Goal: Transaction & Acquisition: Purchase product/service

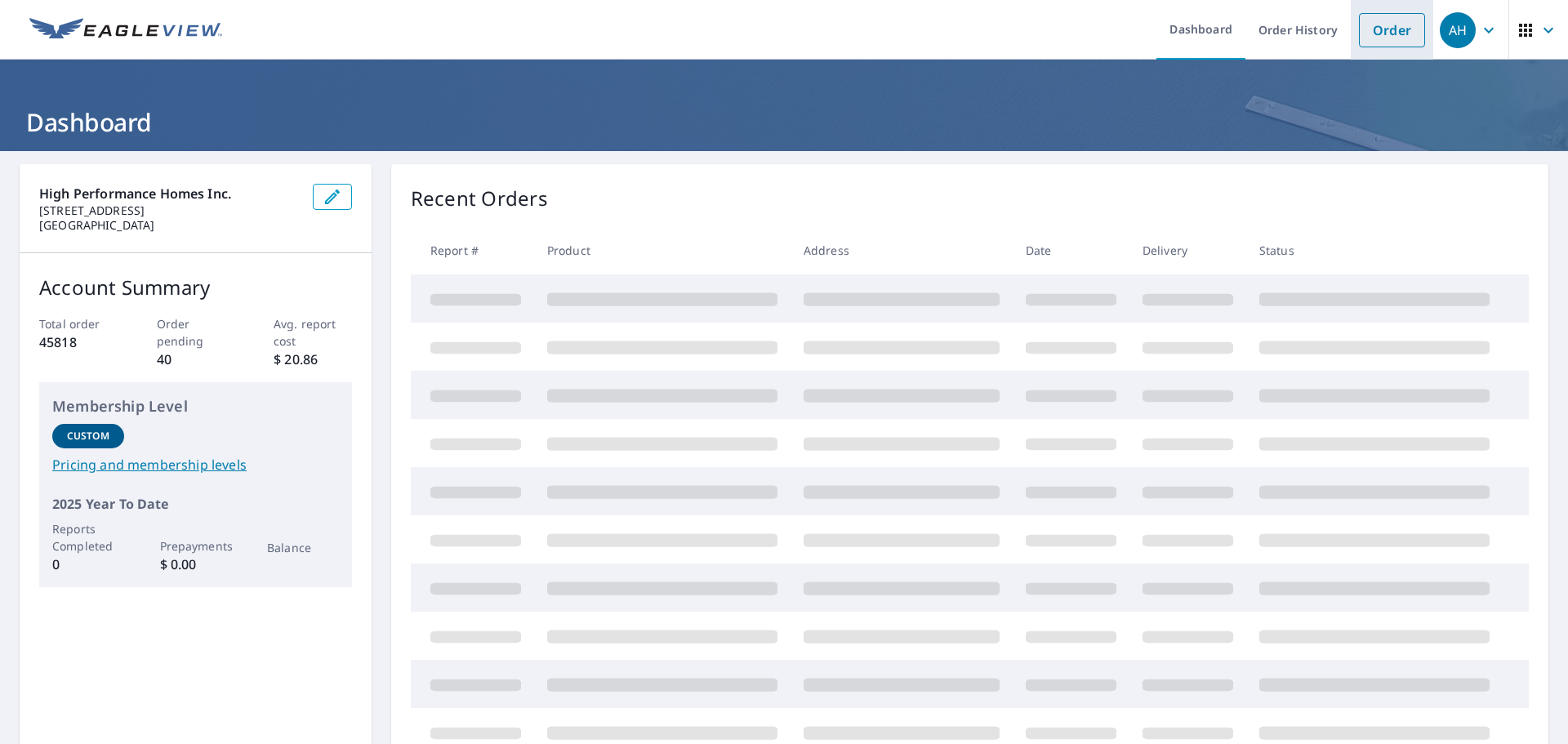
click at [1383, 30] on link "Order" at bounding box center [1392, 30] width 66 height 34
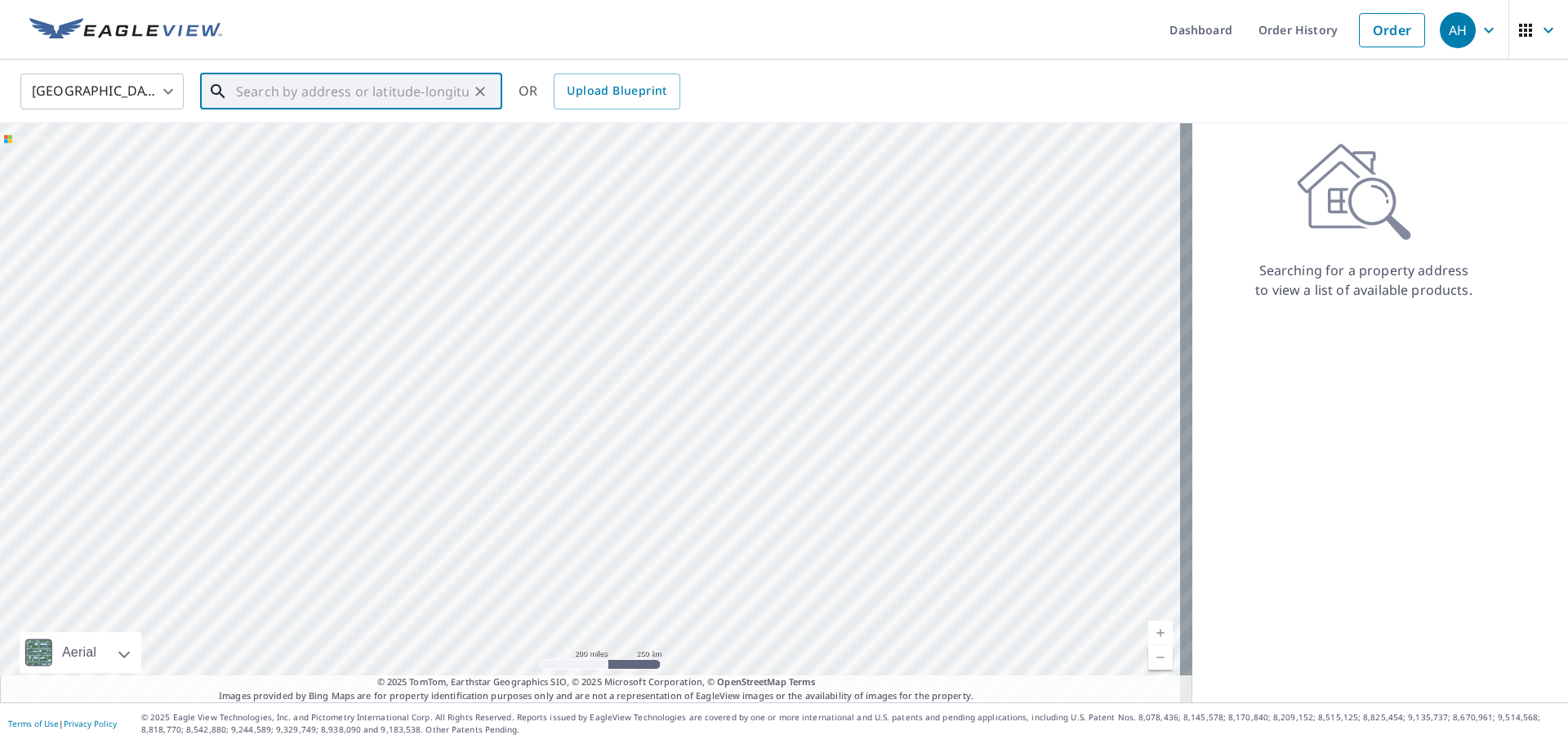
click at [409, 98] on input "text" at bounding box center [353, 91] width 233 height 46
paste input "[STREET_ADDRESS][PERSON_NAME]"
click at [406, 143] on span "[STREET_ADDRESS][PERSON_NAME]" at bounding box center [360, 139] width 256 height 20
type input "[STREET_ADDRESS][PERSON_NAME]"
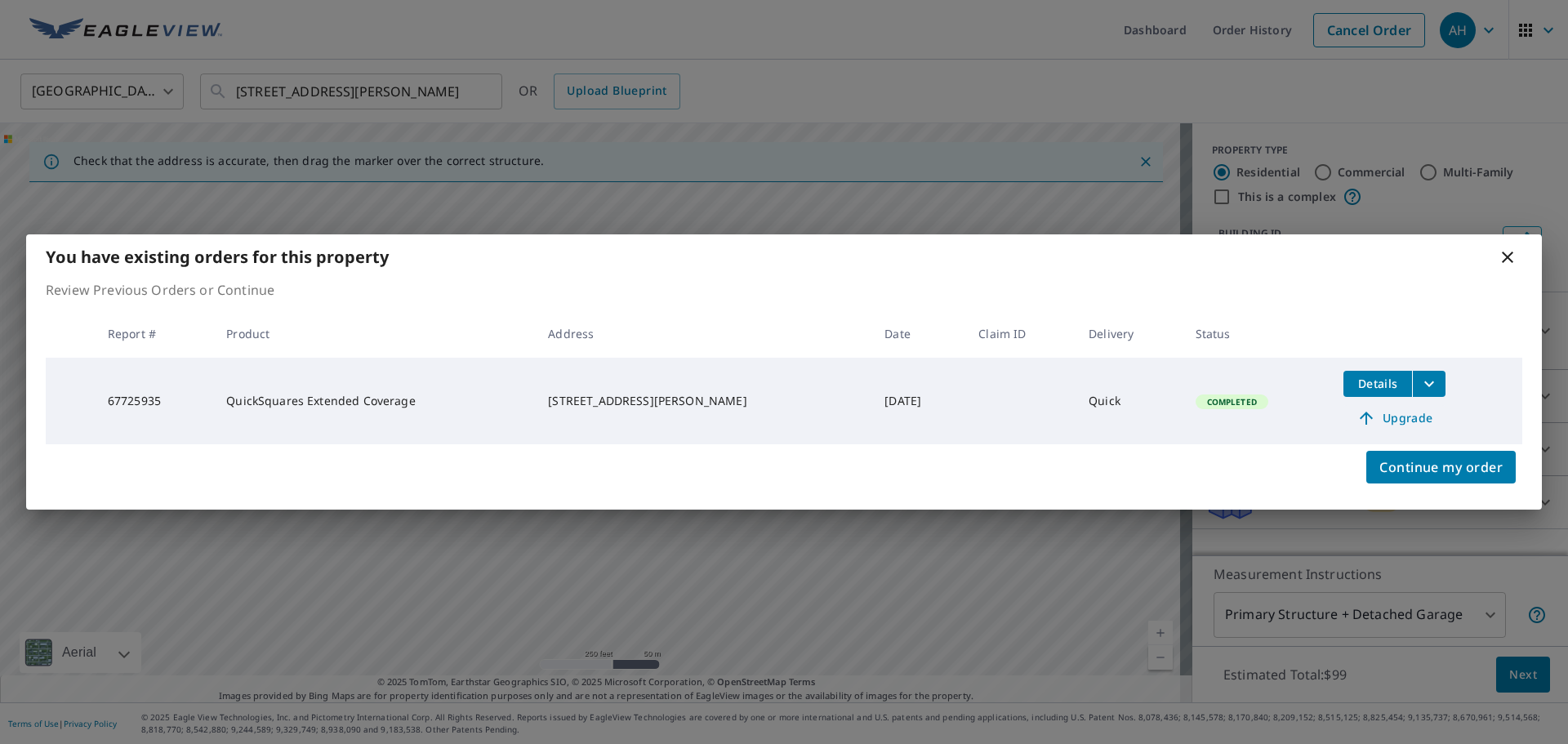
click at [1394, 422] on span "Upgrade" at bounding box center [1395, 418] width 83 height 20
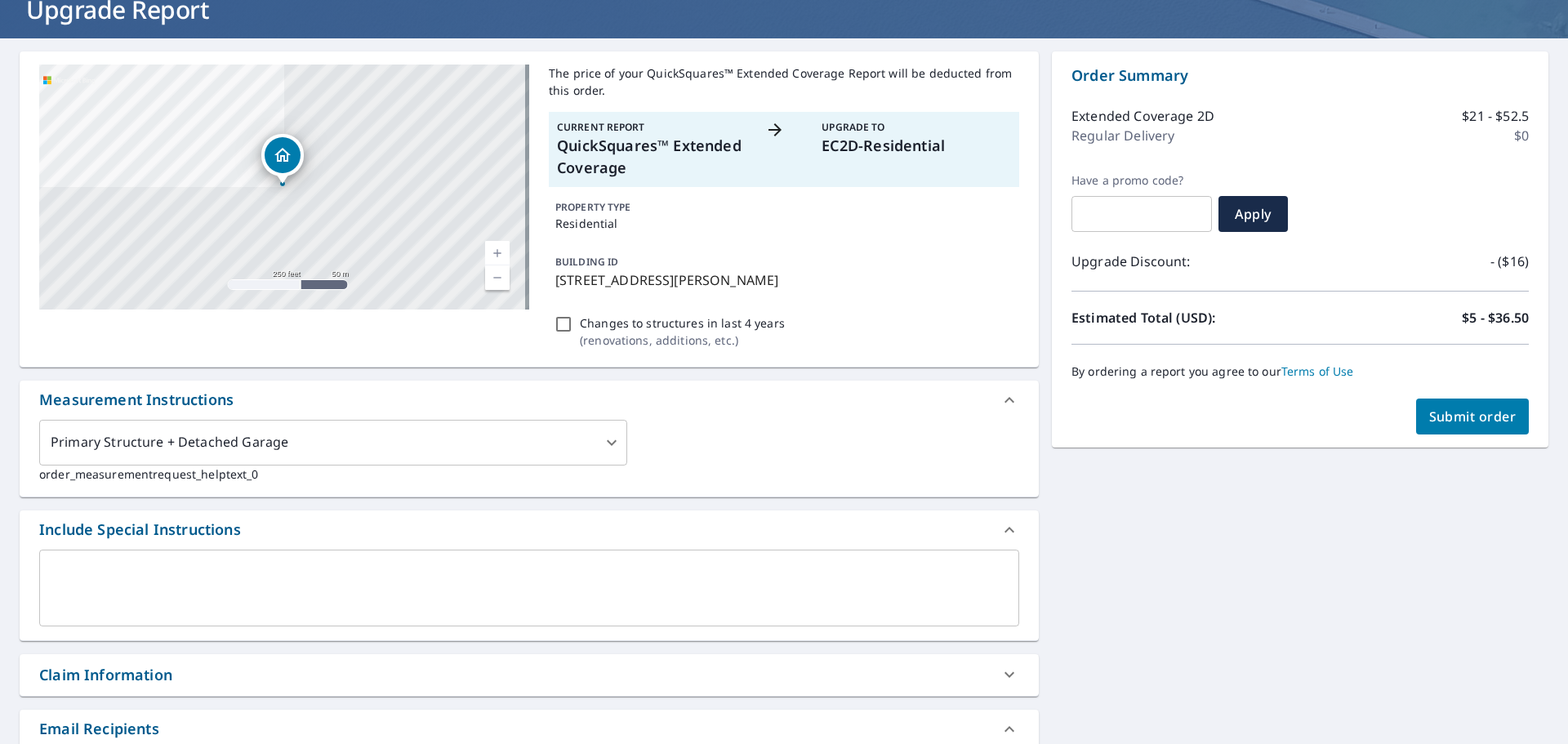
scroll to position [409, 0]
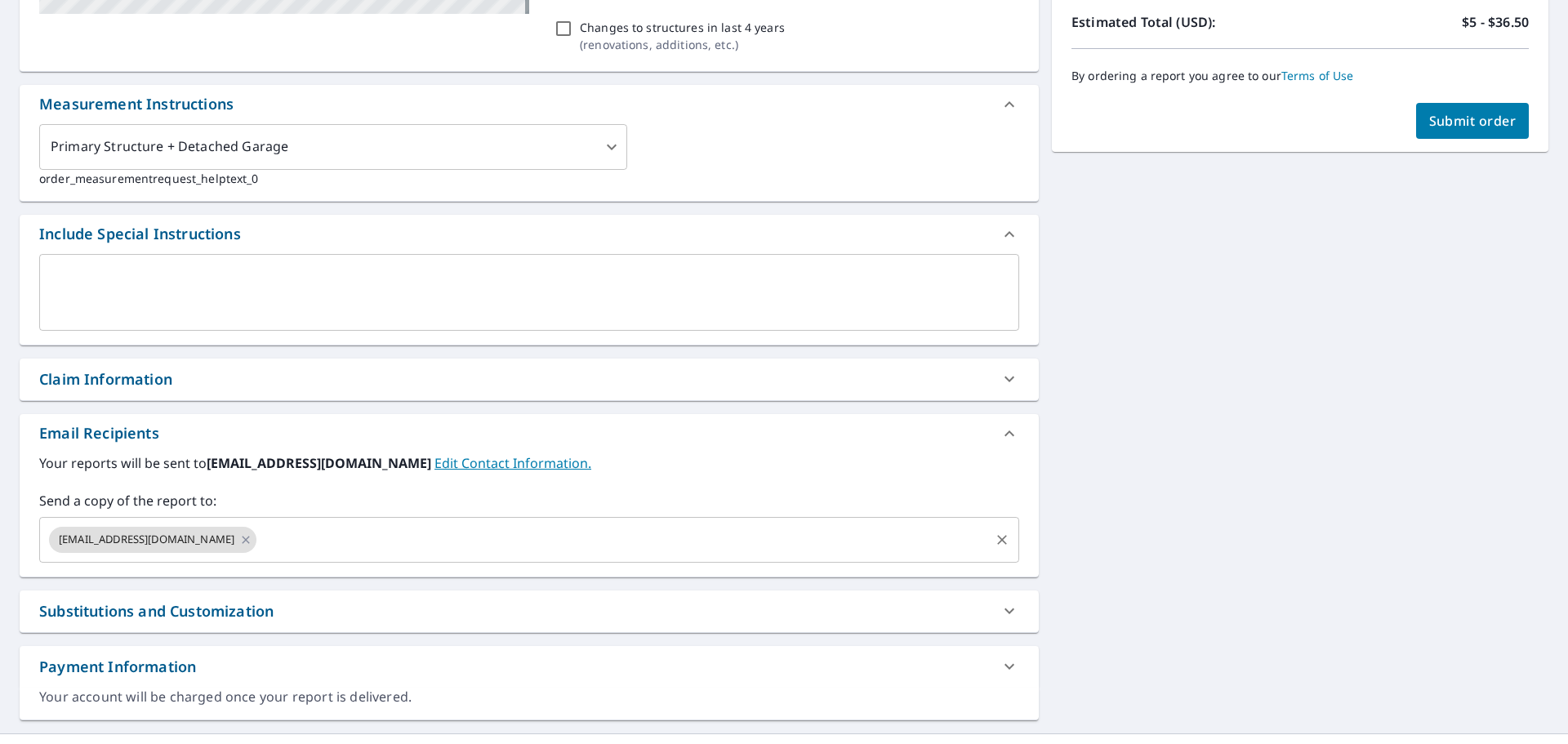
click at [259, 543] on input "text" at bounding box center [623, 539] width 728 height 31
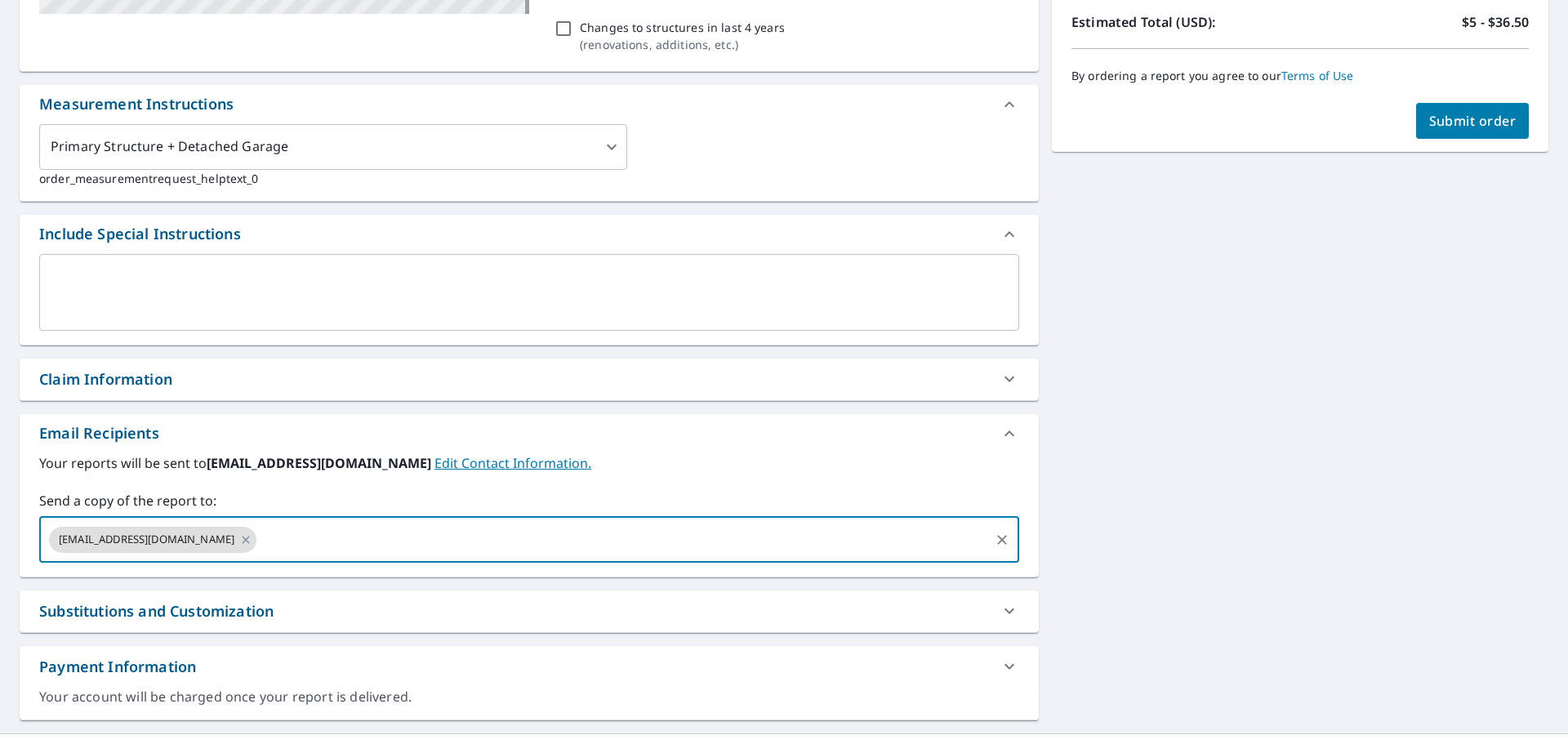
paste input "[EMAIL_ADDRESS][DOMAIN_NAME]"
type input "[EMAIL_ADDRESS][DOMAIN_NAME]"
checkbox input "true"
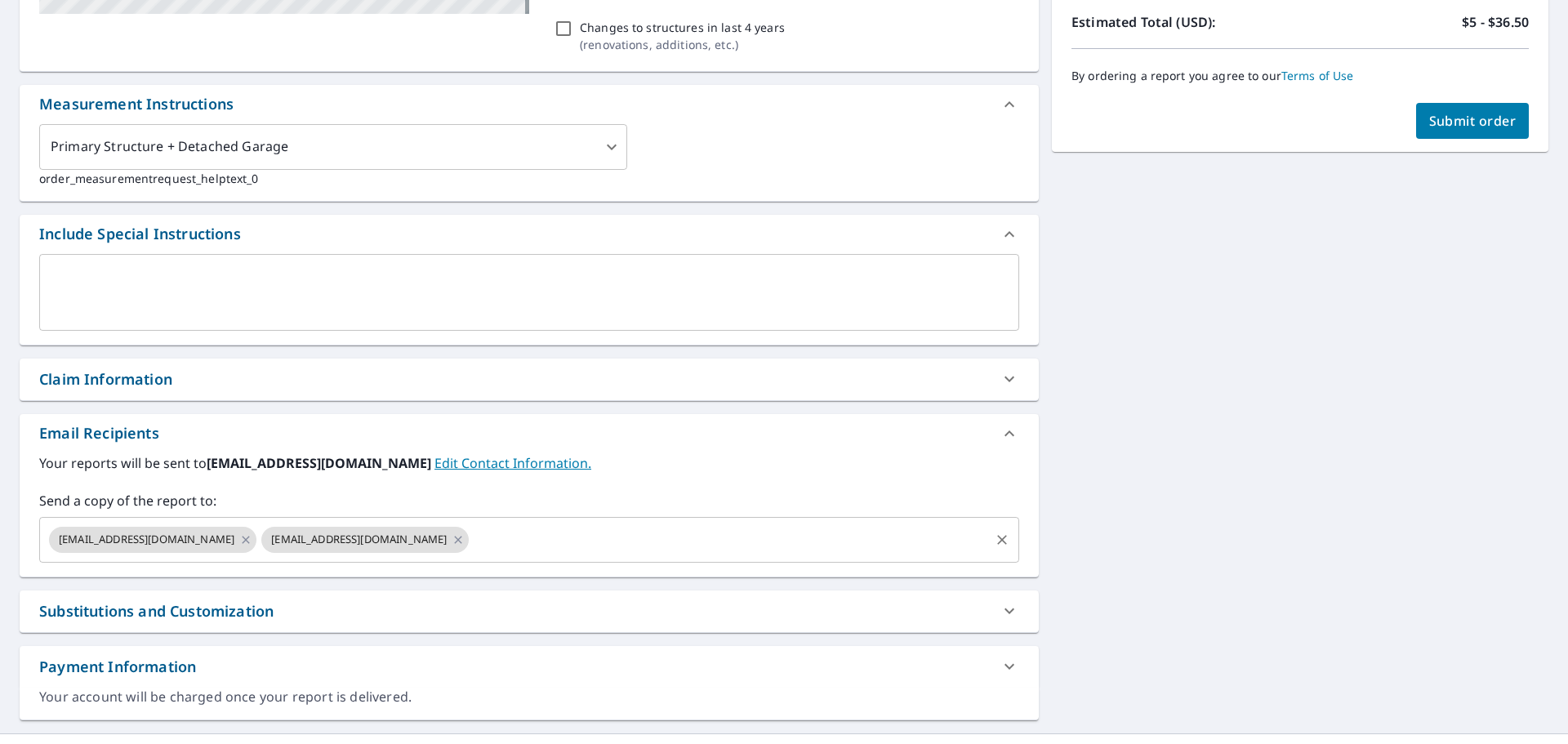
click at [471, 542] on input "text" at bounding box center [729, 539] width 516 height 31
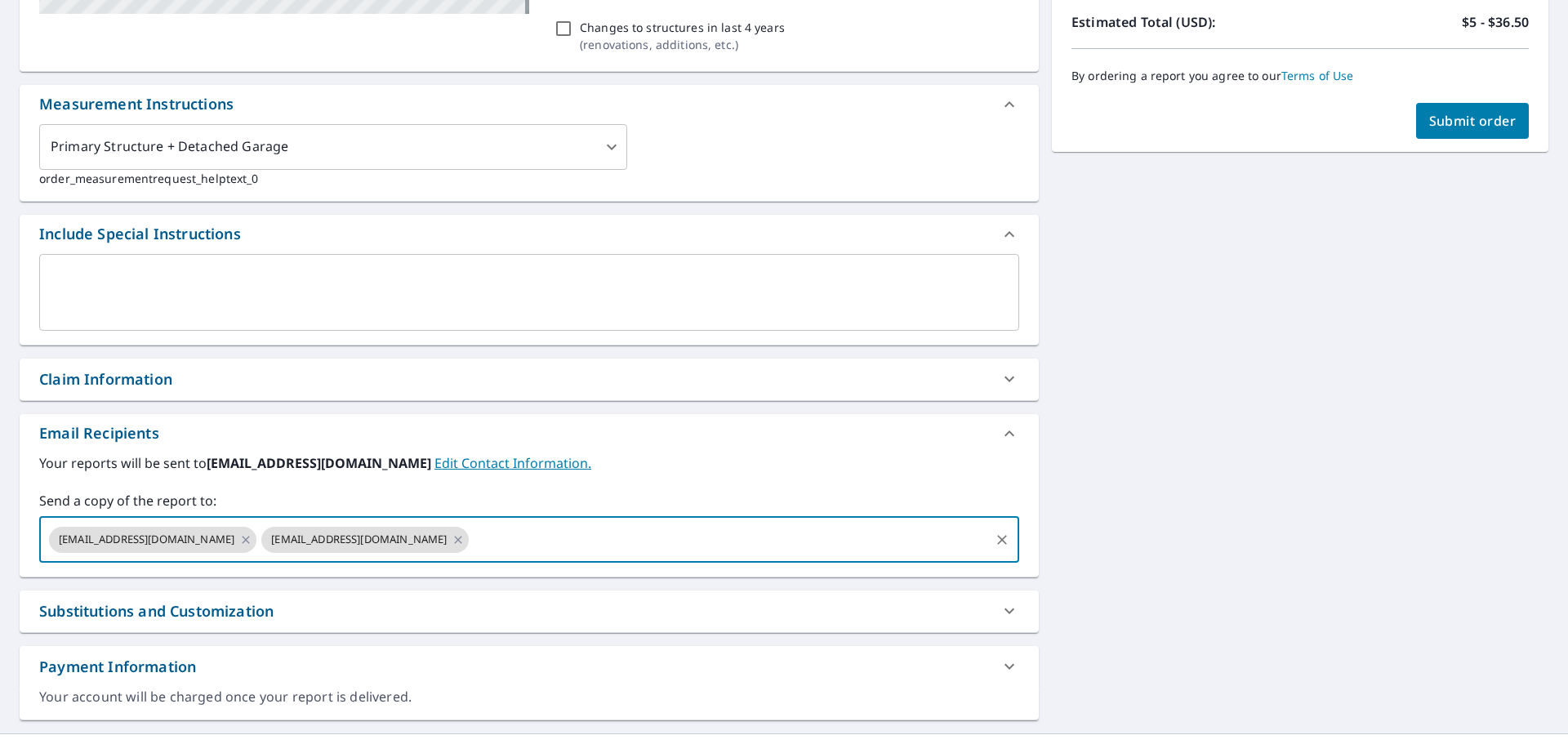
paste input "[PERSON_NAME][EMAIL_ADDRESS][DOMAIN_NAME]"
type input "[PERSON_NAME][EMAIL_ADDRESS][DOMAIN_NAME]"
checkbox input "true"
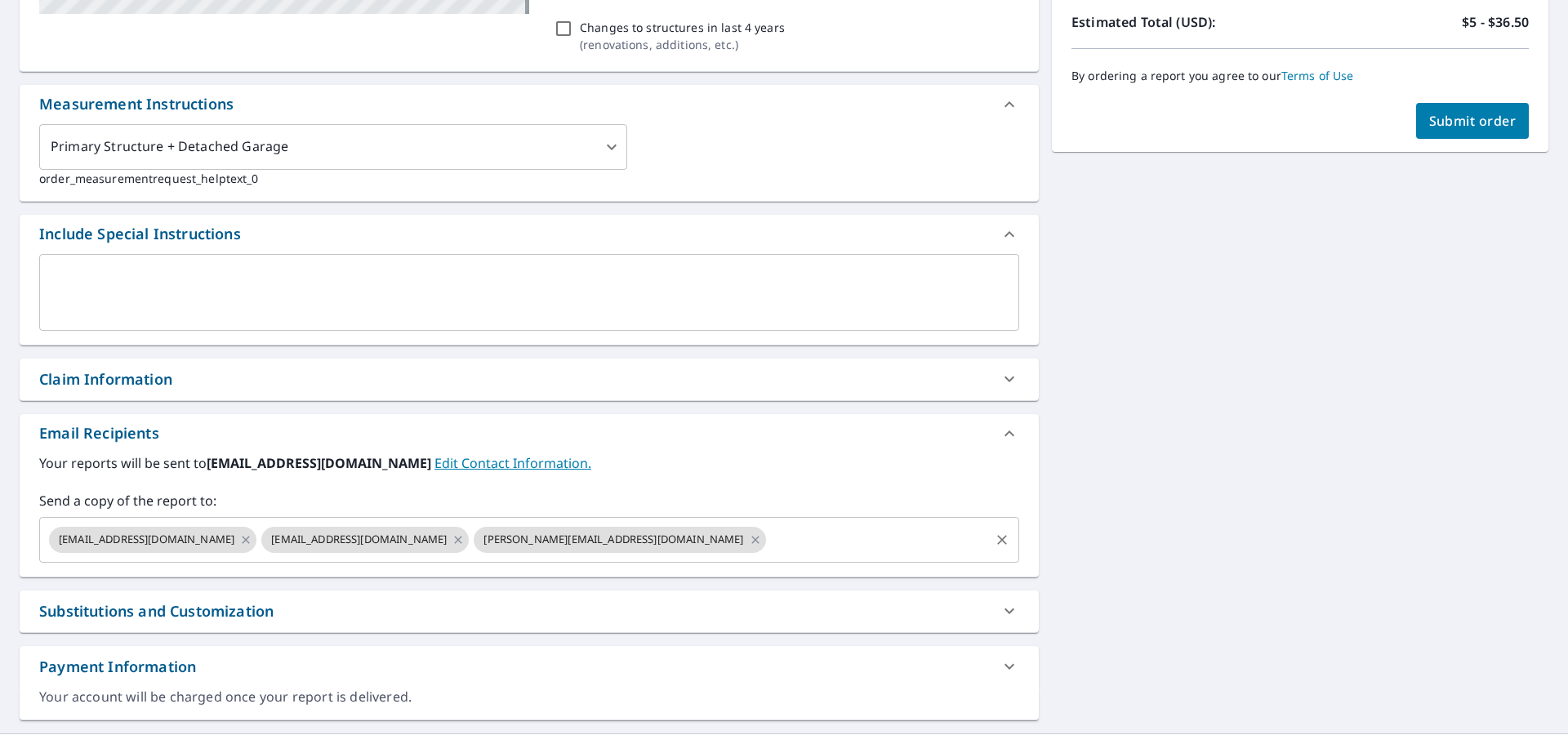
click at [768, 542] on input "text" at bounding box center [877, 539] width 219 height 31
paste input "[EMAIL_ADDRESS][DOMAIN_NAME]"
type input "[EMAIL_ADDRESS][DOMAIN_NAME]"
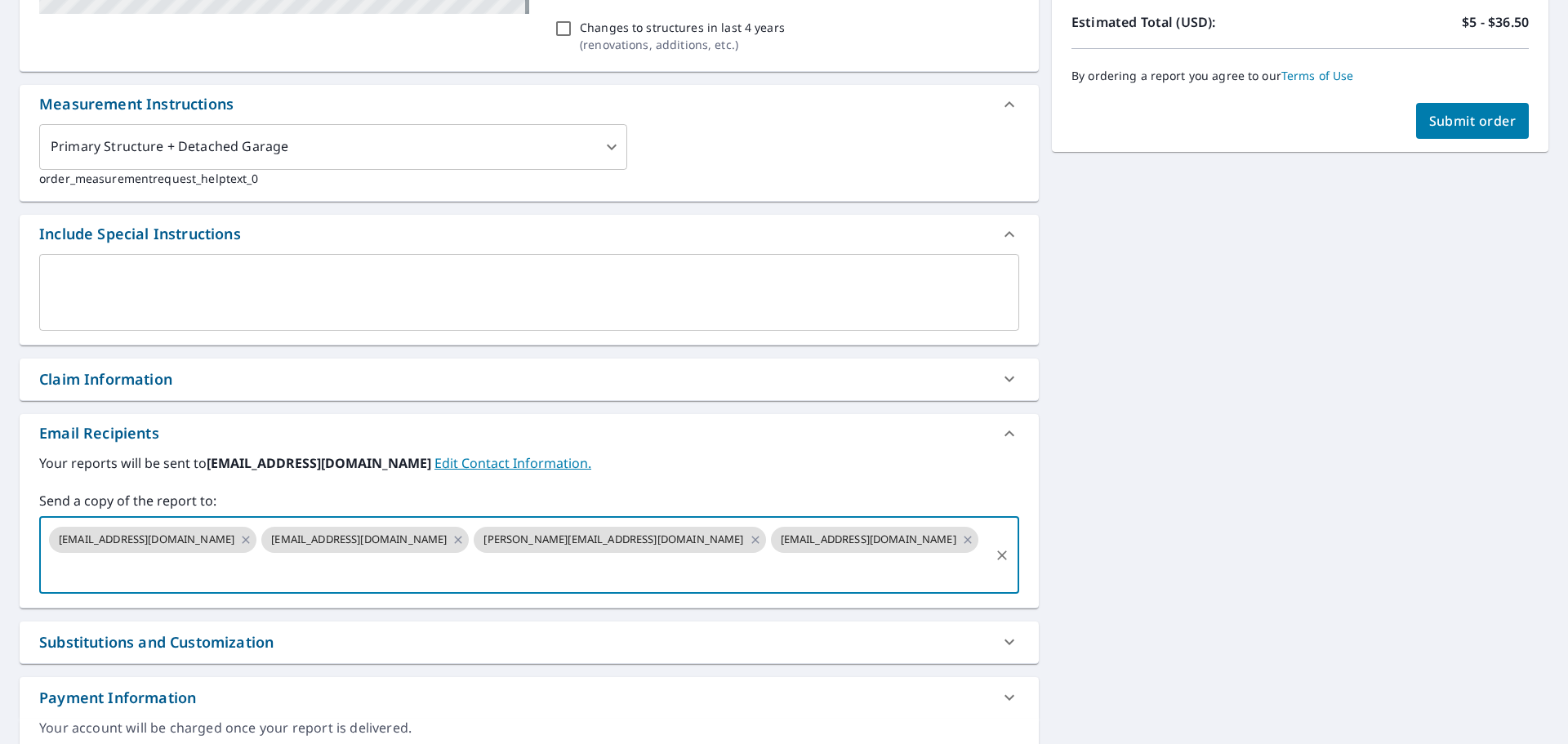
click at [1454, 123] on span "Submit order" at bounding box center [1473, 120] width 88 height 18
checkbox input "true"
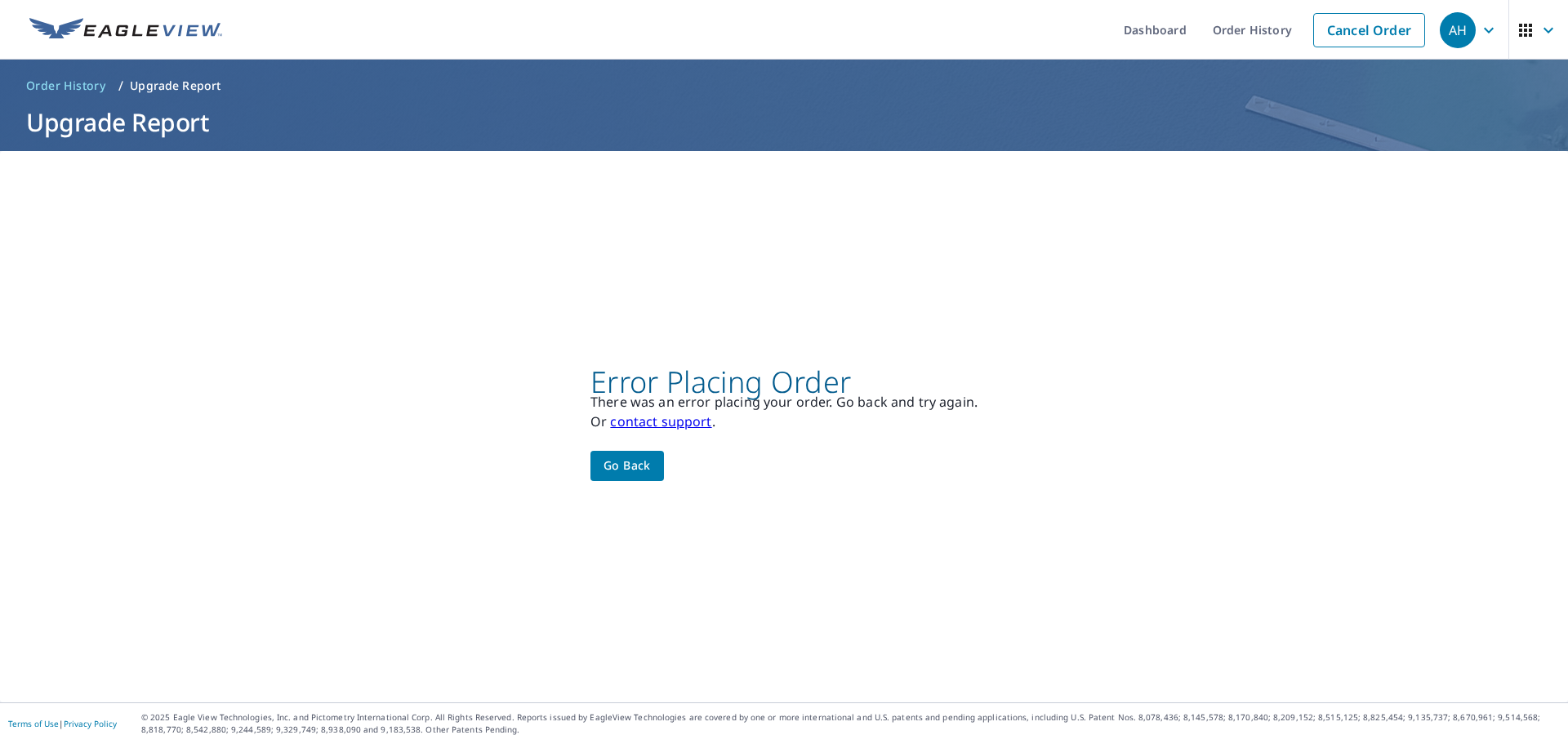
scroll to position [0, 0]
click at [634, 472] on span "Go back" at bounding box center [627, 466] width 47 height 20
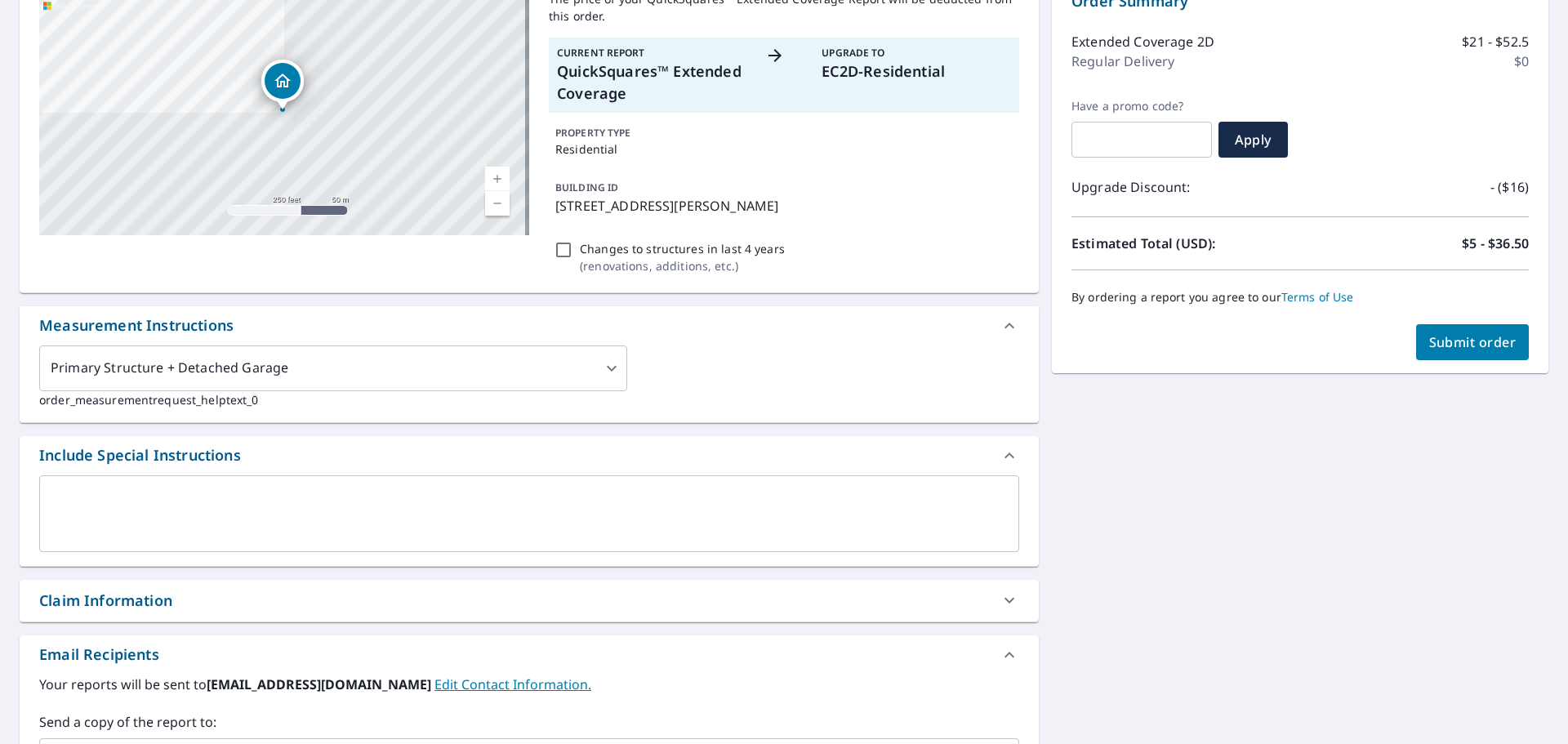
scroll to position [327, 0]
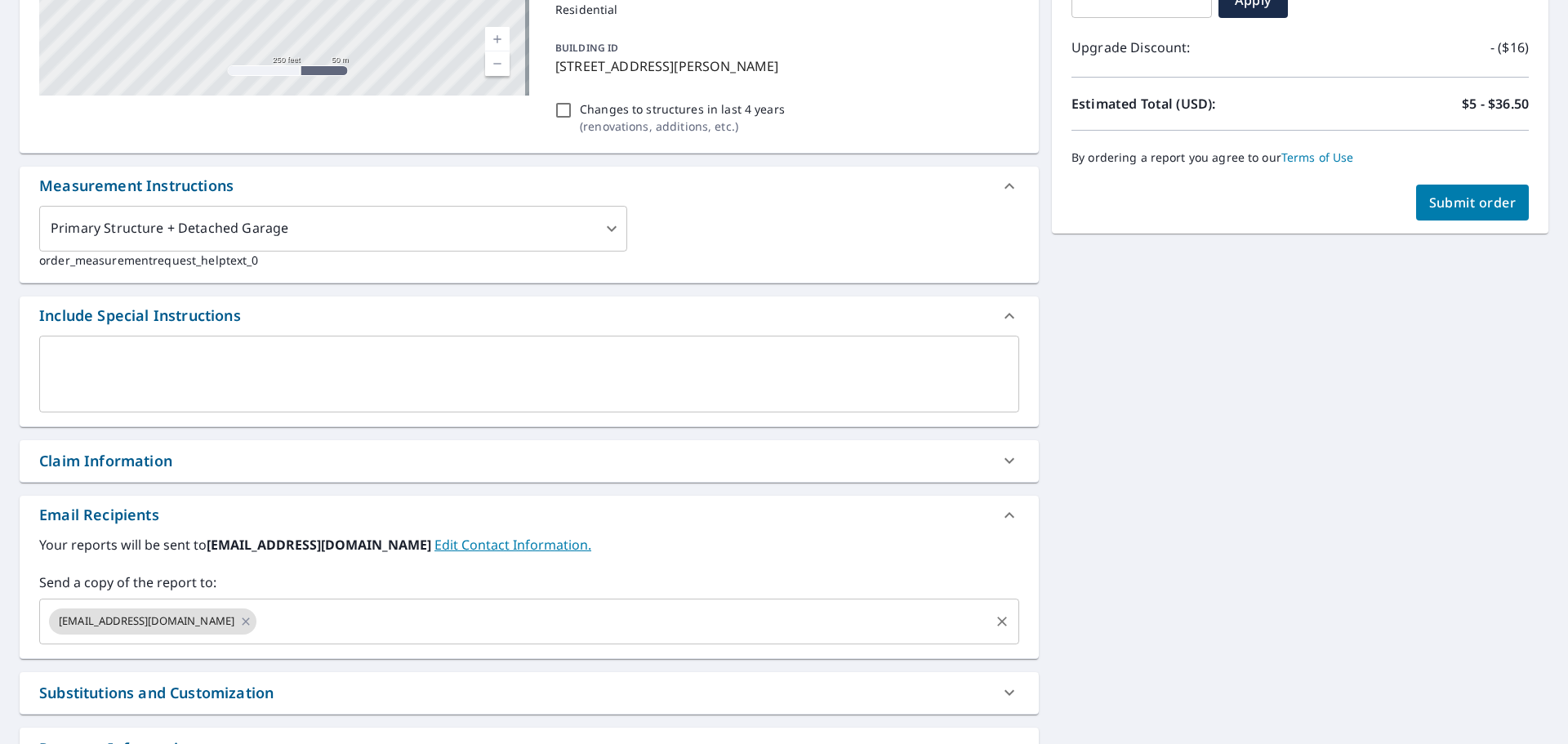
click at [269, 624] on input "text" at bounding box center [623, 621] width 728 height 31
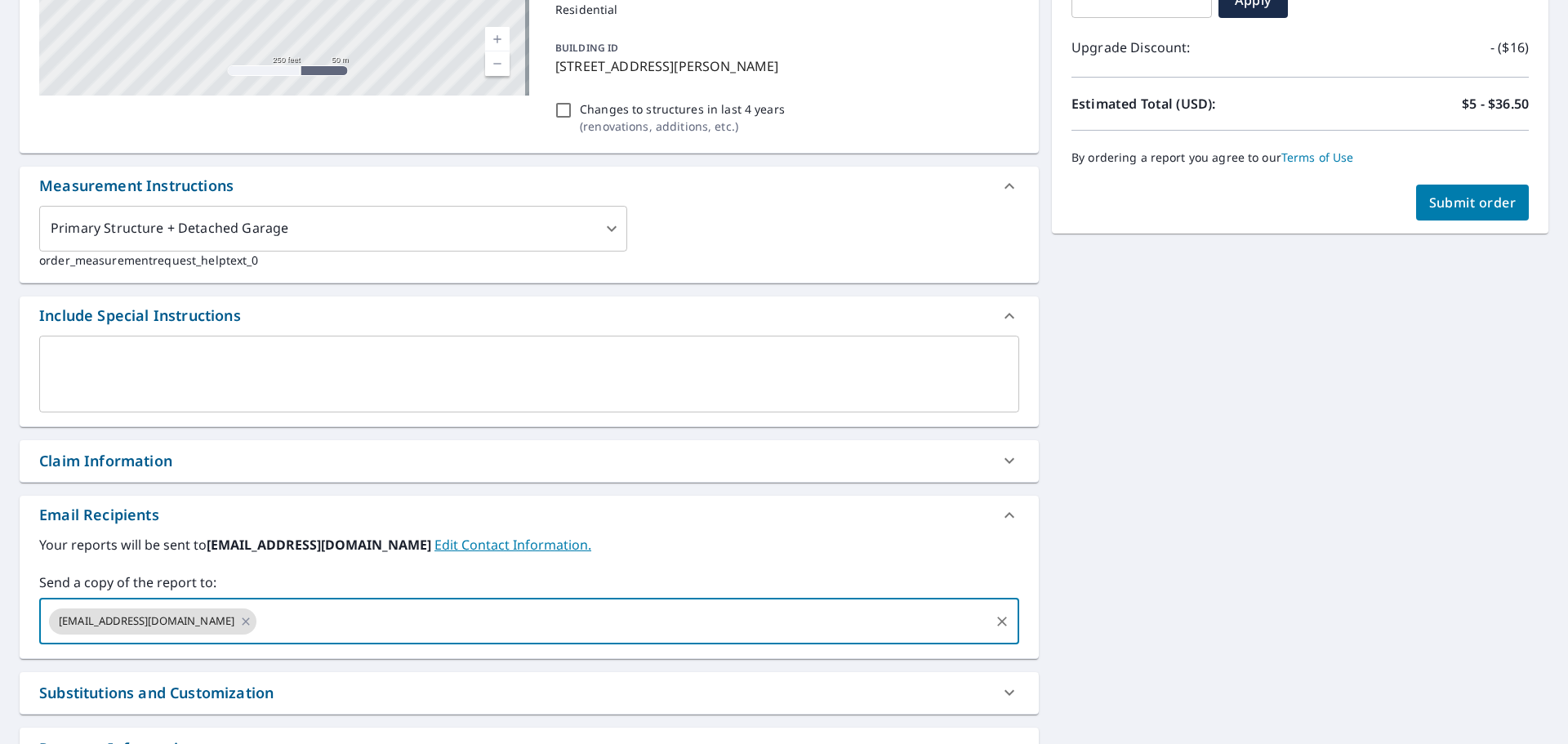
paste input "[EMAIL_ADDRESS][DOMAIN_NAME]"
type input "[EMAIL_ADDRESS][DOMAIN_NAME]"
checkbox input "true"
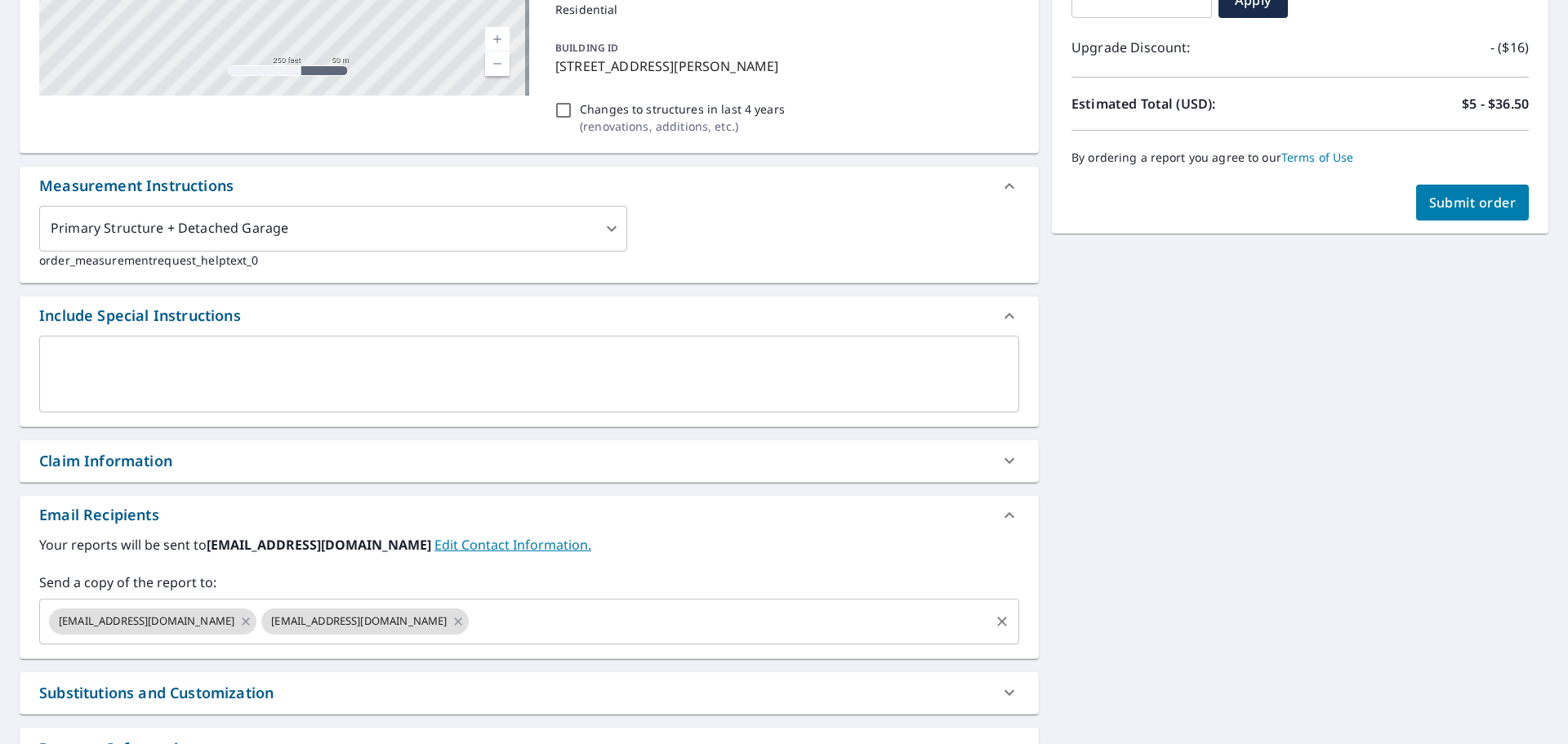
click at [471, 629] on input "text" at bounding box center [729, 621] width 516 height 31
paste input "[PERSON_NAME][EMAIL_ADDRESS][DOMAIN_NAME]"
type input "[PERSON_NAME][EMAIL_ADDRESS][DOMAIN_NAME]"
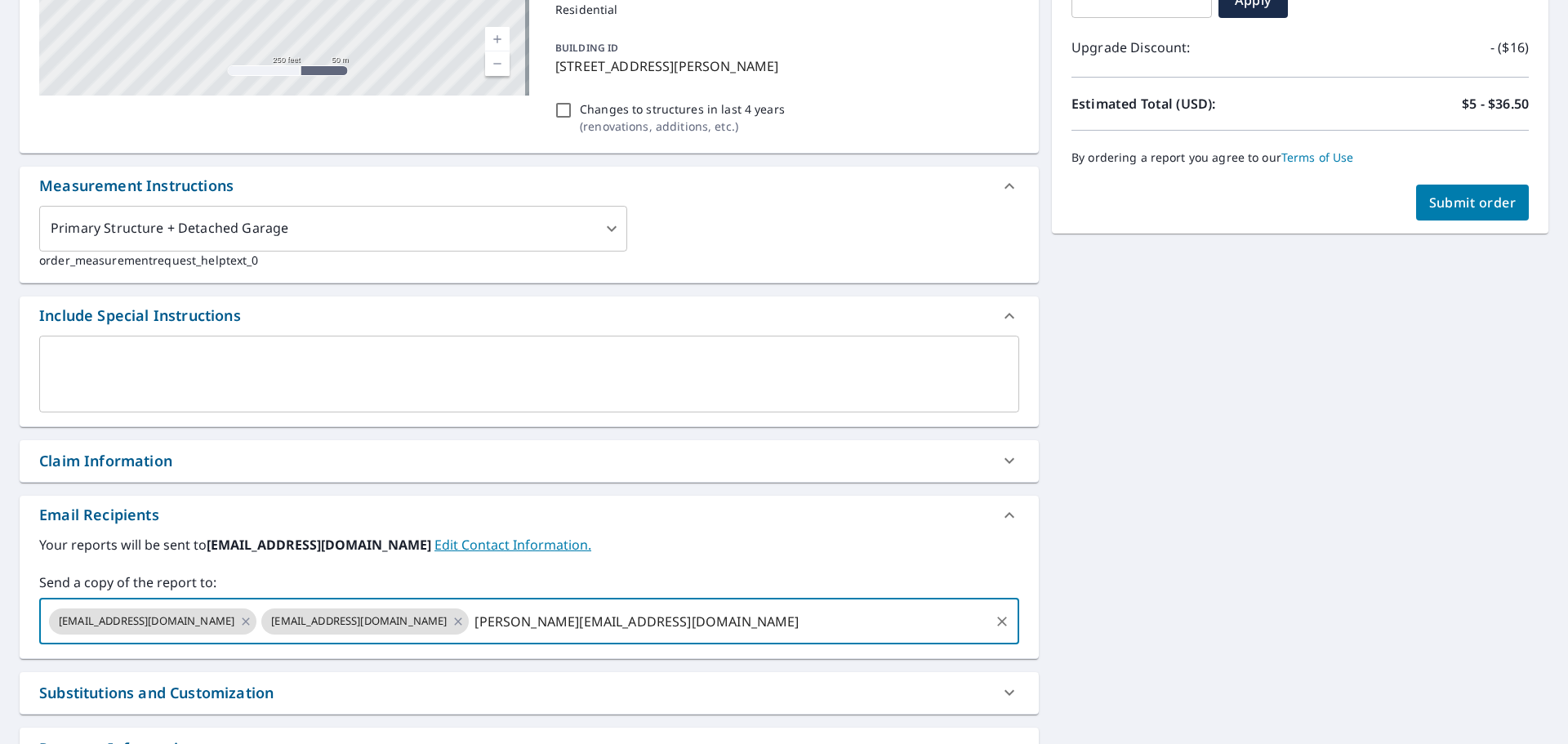
checkbox input "true"
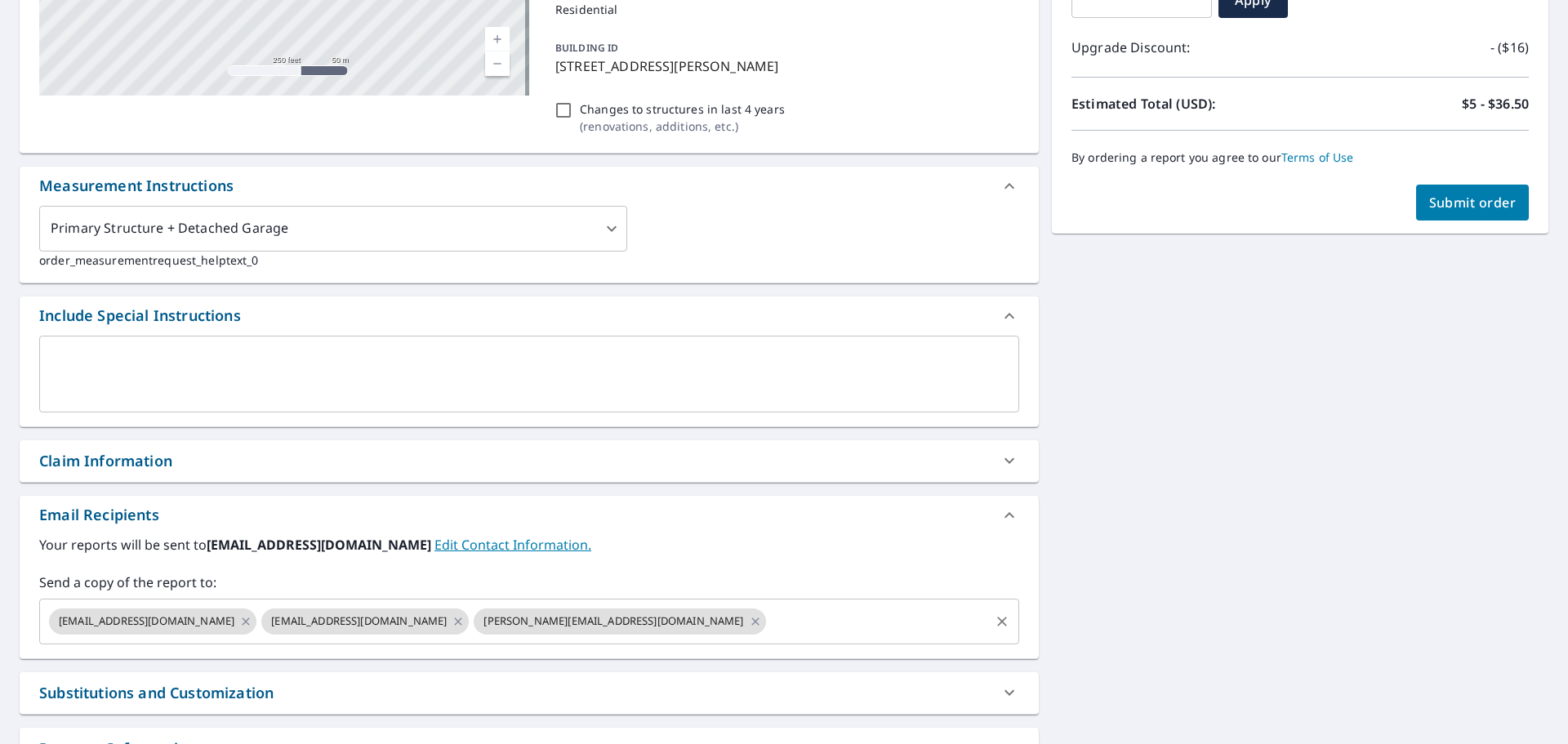
click at [768, 620] on input "text" at bounding box center [877, 621] width 219 height 31
paste input "[EMAIL_ADDRESS][DOMAIN_NAME]"
type input "[EMAIL_ADDRESS][DOMAIN_NAME]"
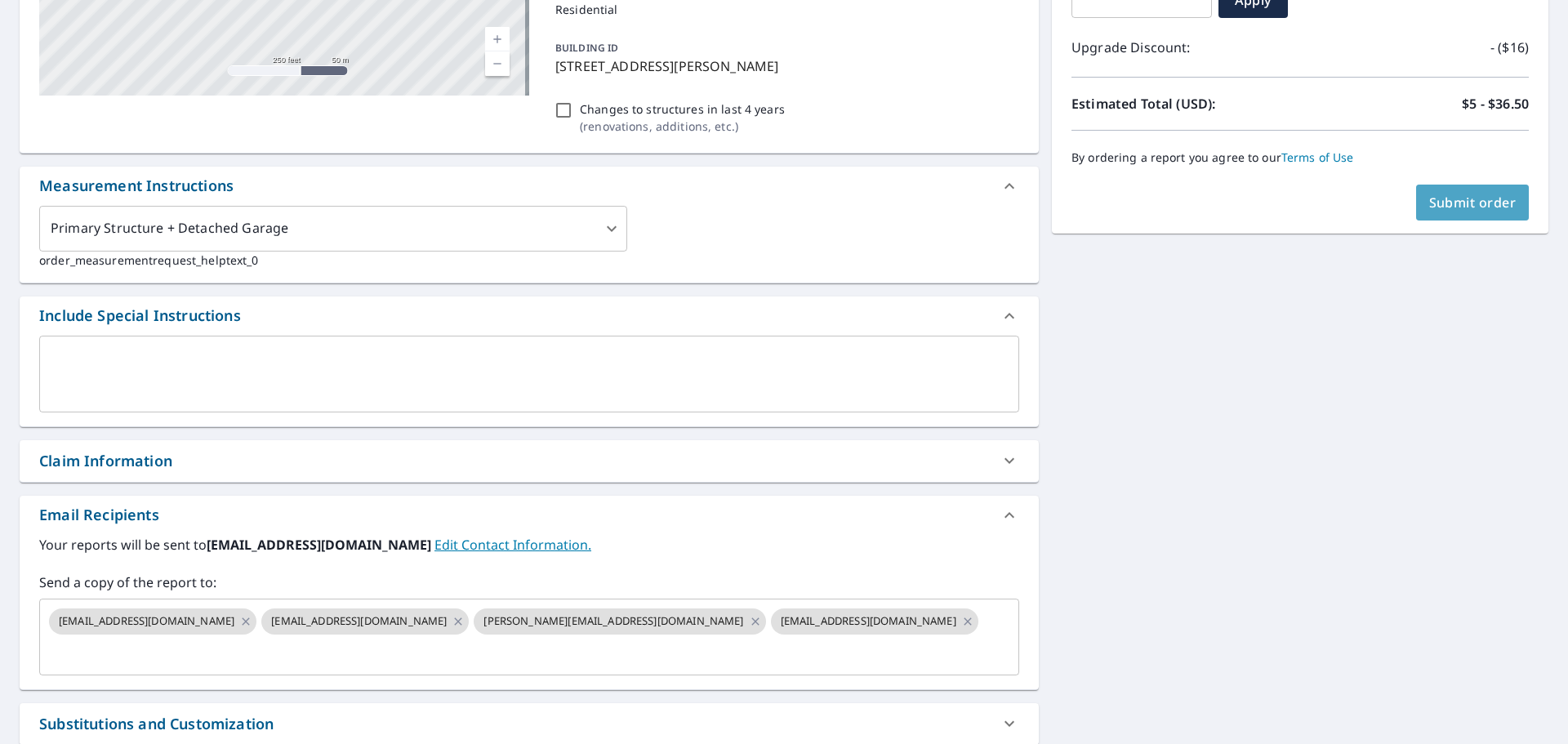
click at [1440, 212] on button "Submit order" at bounding box center [1473, 202] width 114 height 36
checkbox input "true"
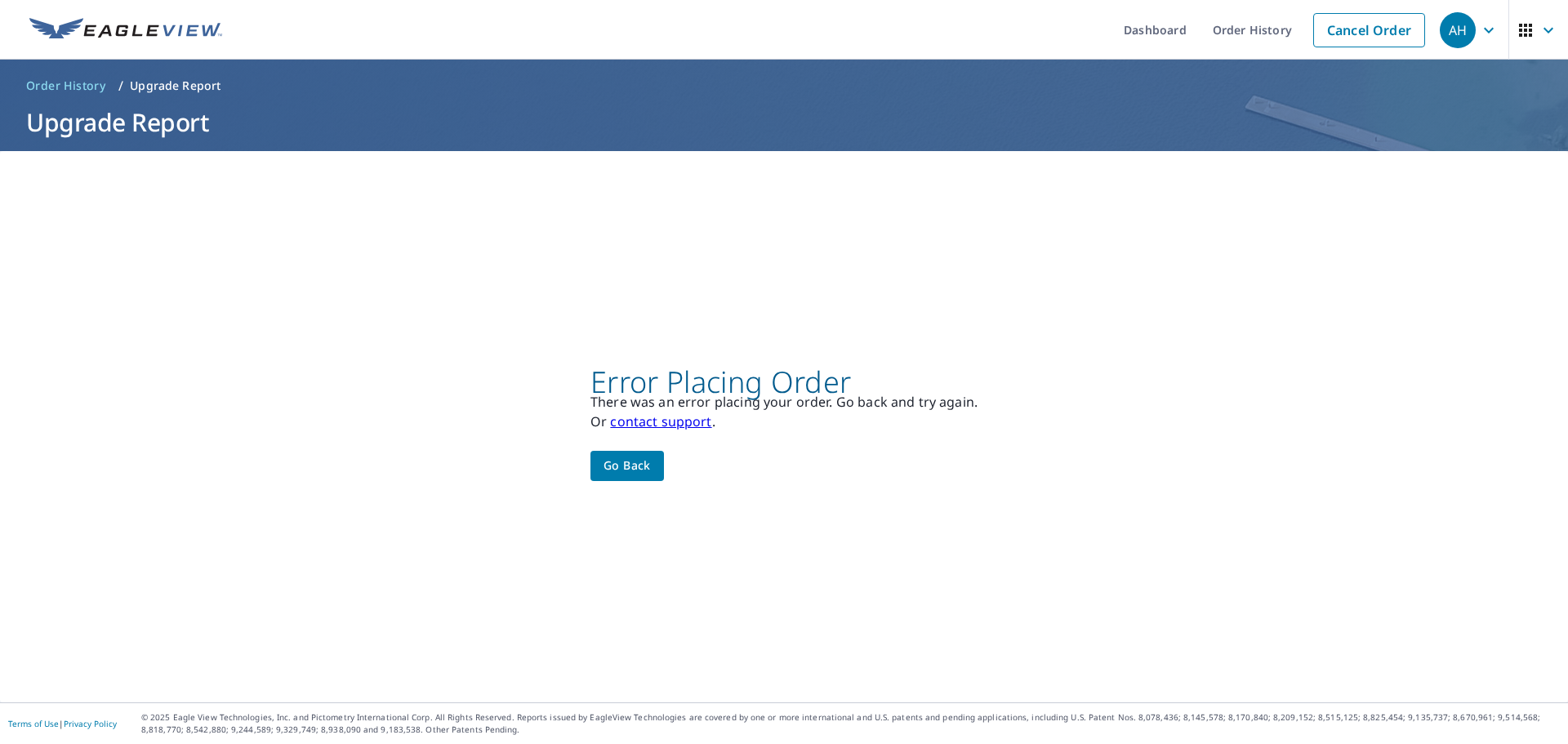
scroll to position [0, 0]
click at [144, 34] on img at bounding box center [126, 30] width 193 height 24
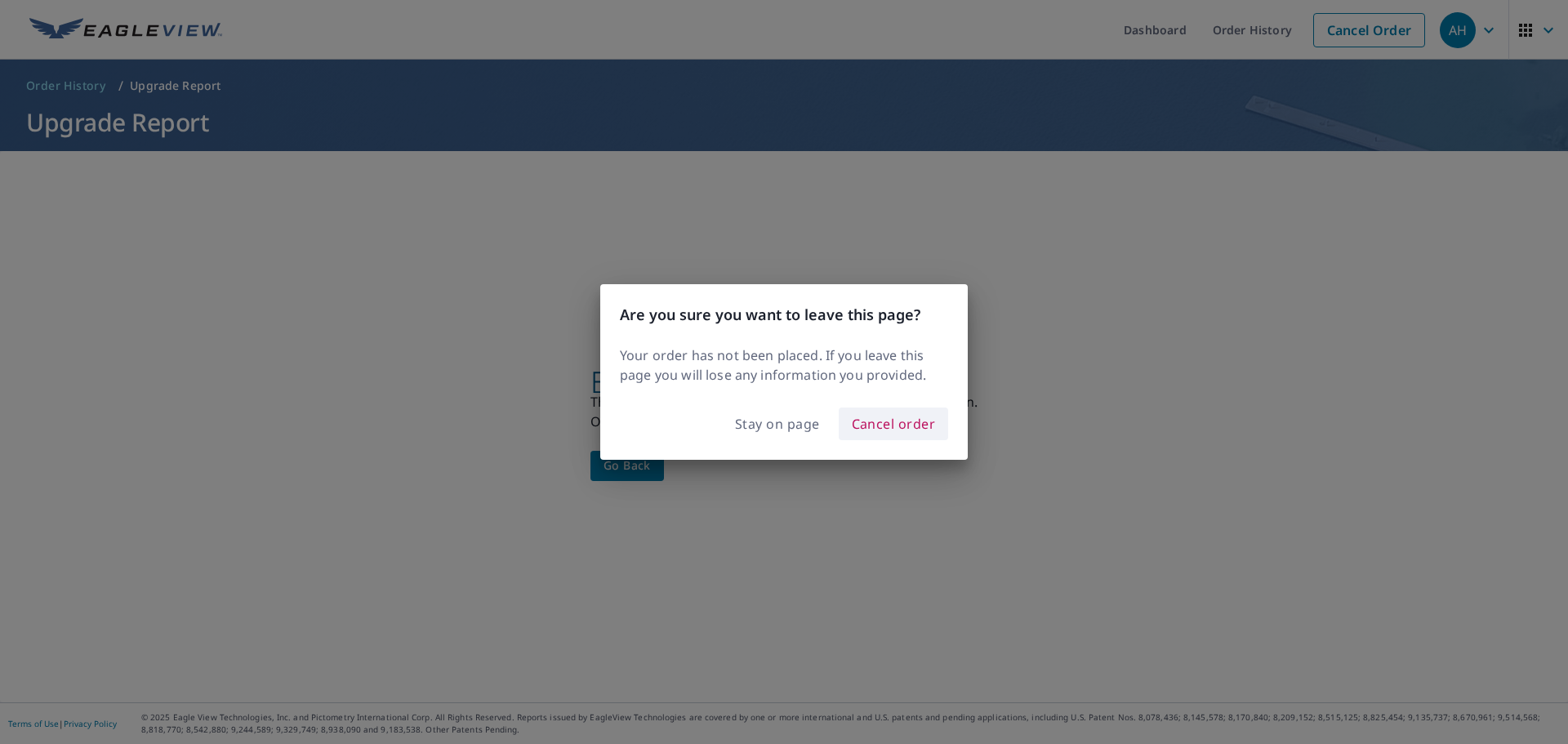
click at [876, 426] on span "Cancel order" at bounding box center [894, 424] width 84 height 23
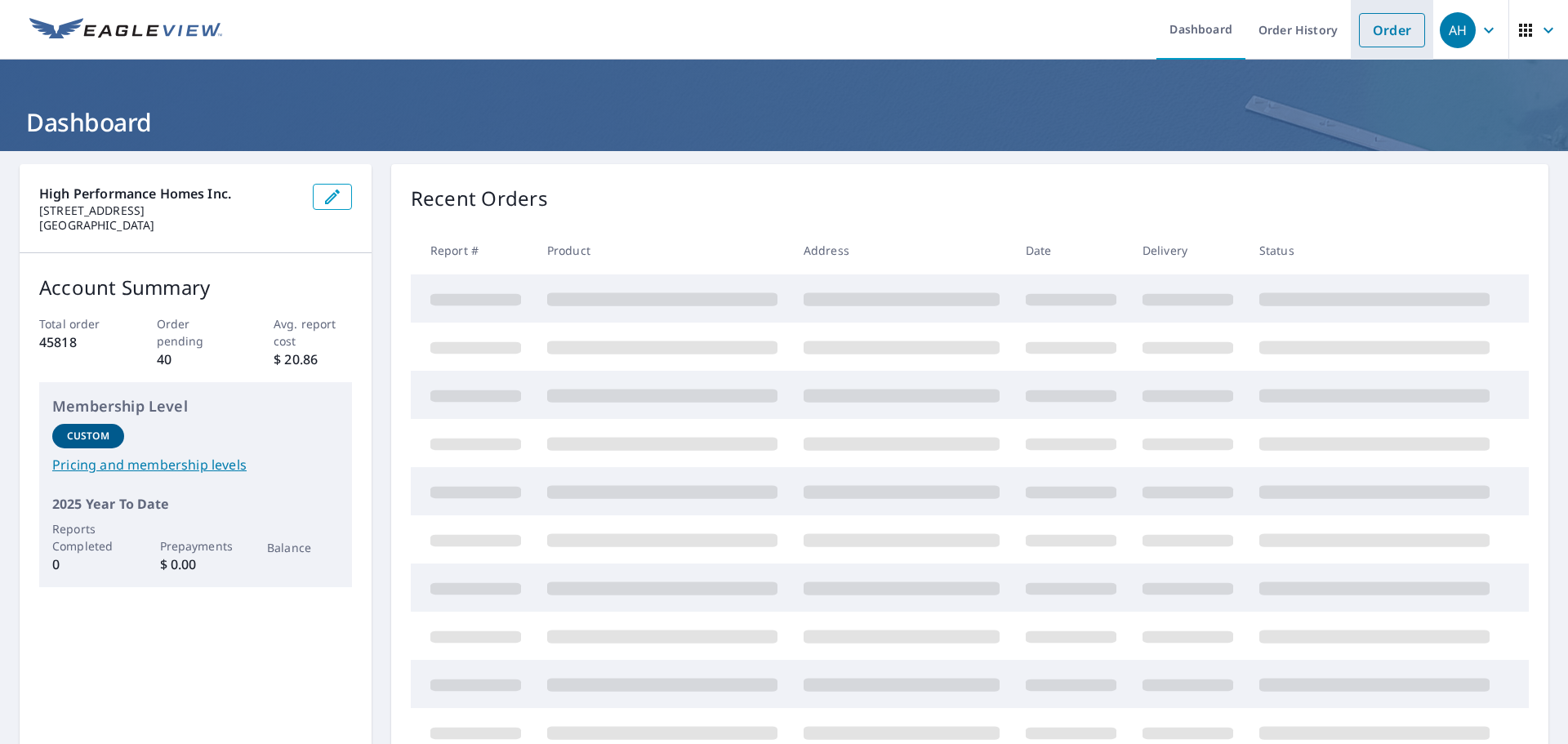
click at [1386, 38] on link "Order" at bounding box center [1392, 30] width 66 height 34
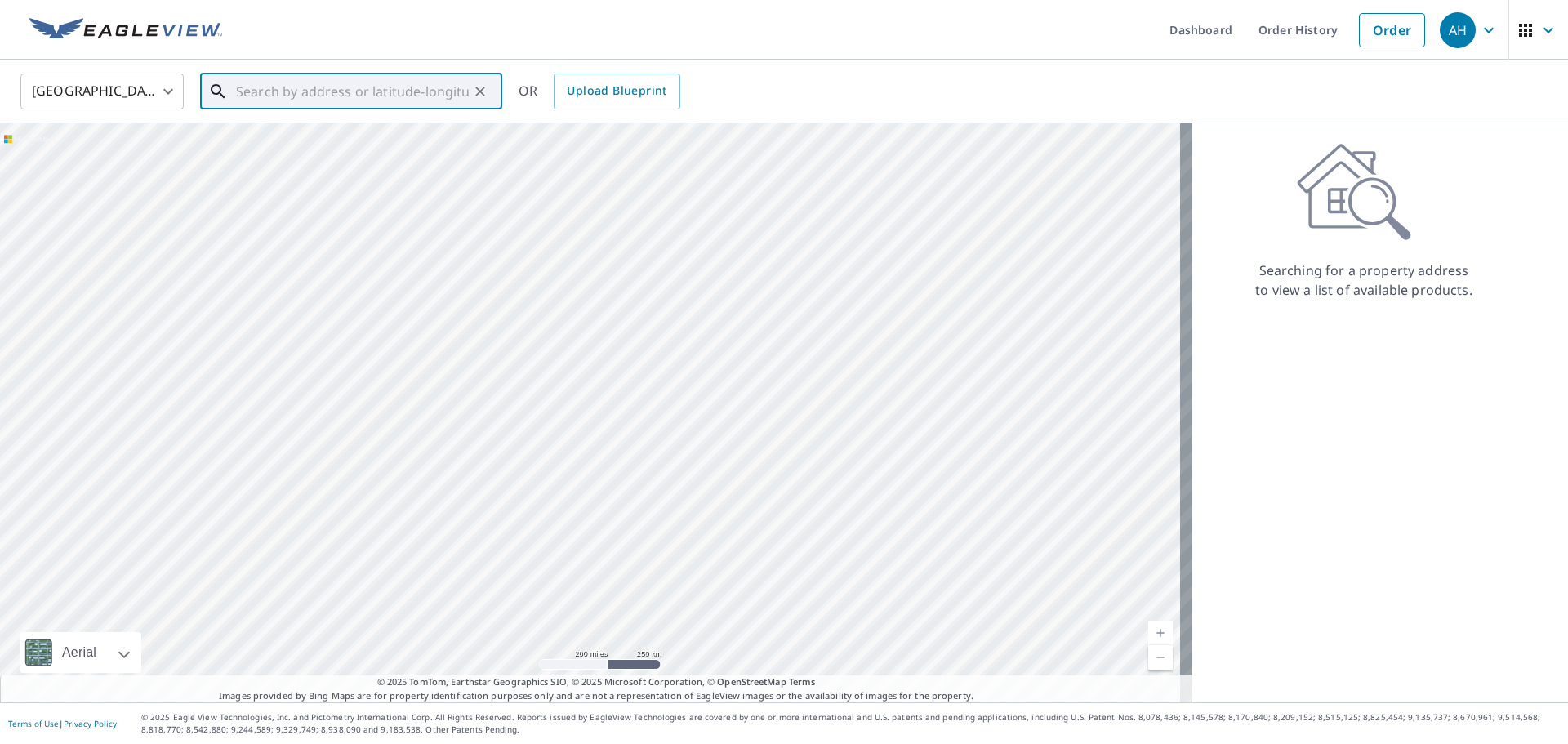
click at [330, 89] on input "text" at bounding box center [353, 91] width 233 height 46
paste input "[STREET_ADDRESS][PERSON_NAME]"
click at [332, 142] on span "[STREET_ADDRESS][PERSON_NAME]" at bounding box center [360, 139] width 256 height 20
type input "[STREET_ADDRESS][PERSON_NAME]"
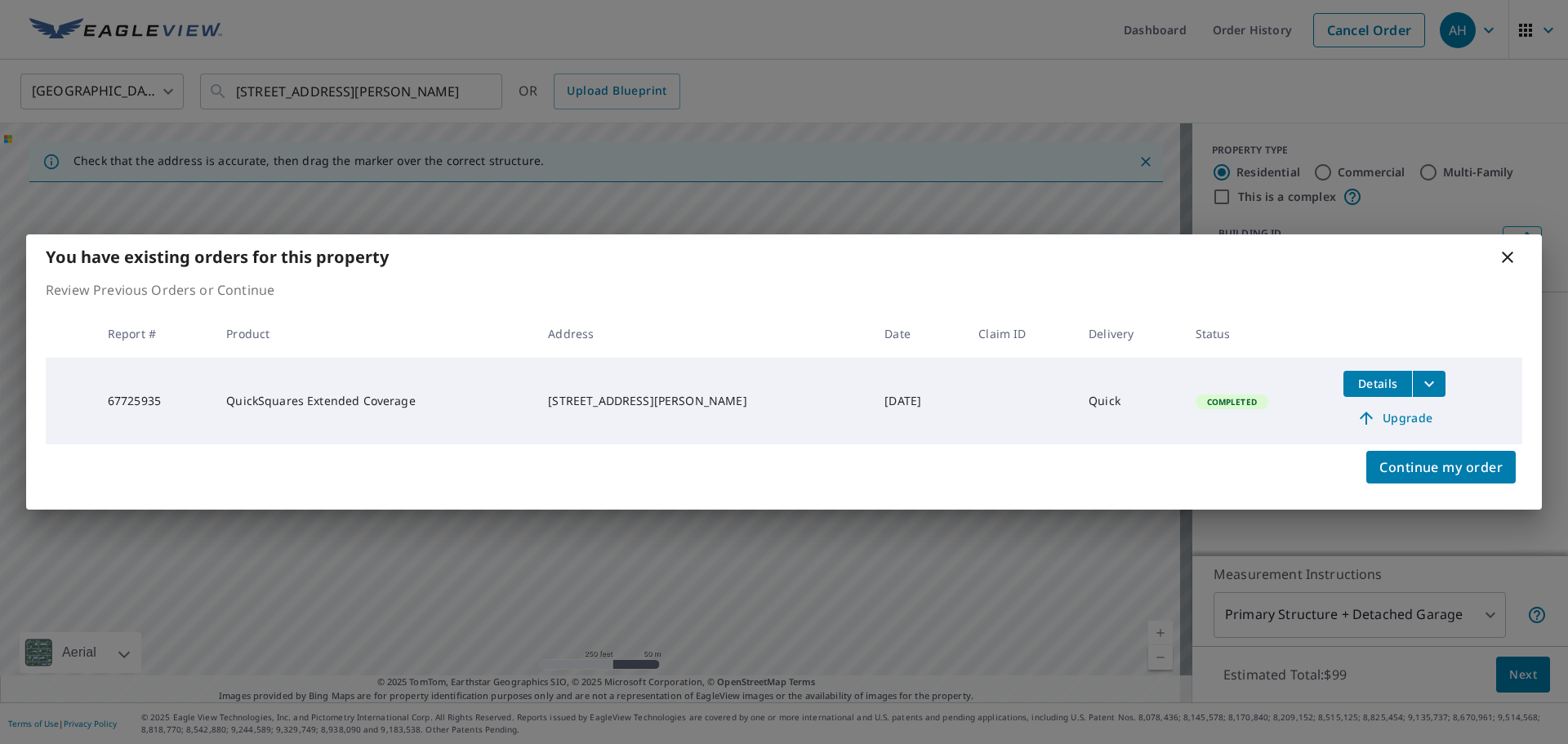
click at [1382, 415] on span "Upgrade" at bounding box center [1395, 418] width 83 height 20
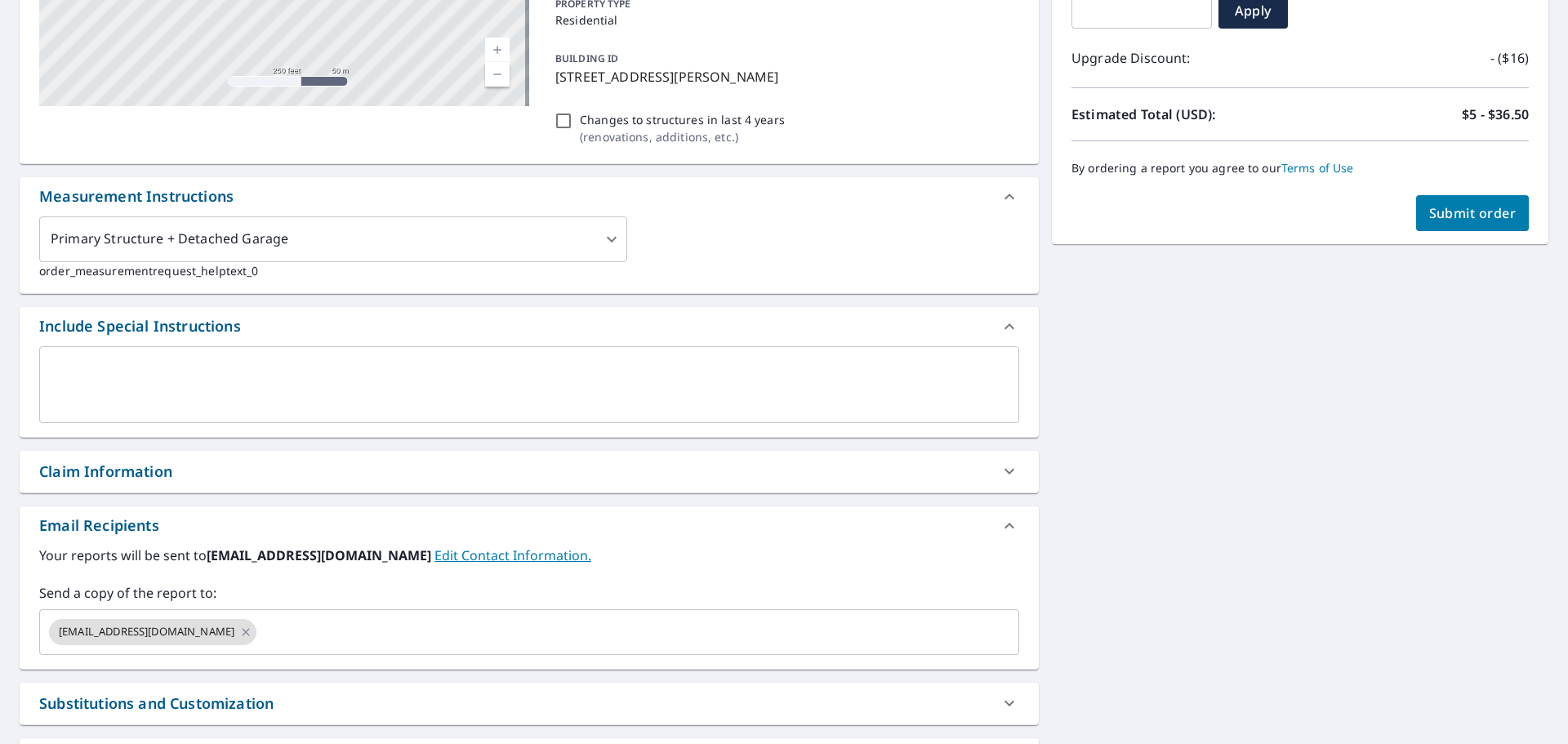
scroll to position [327, 0]
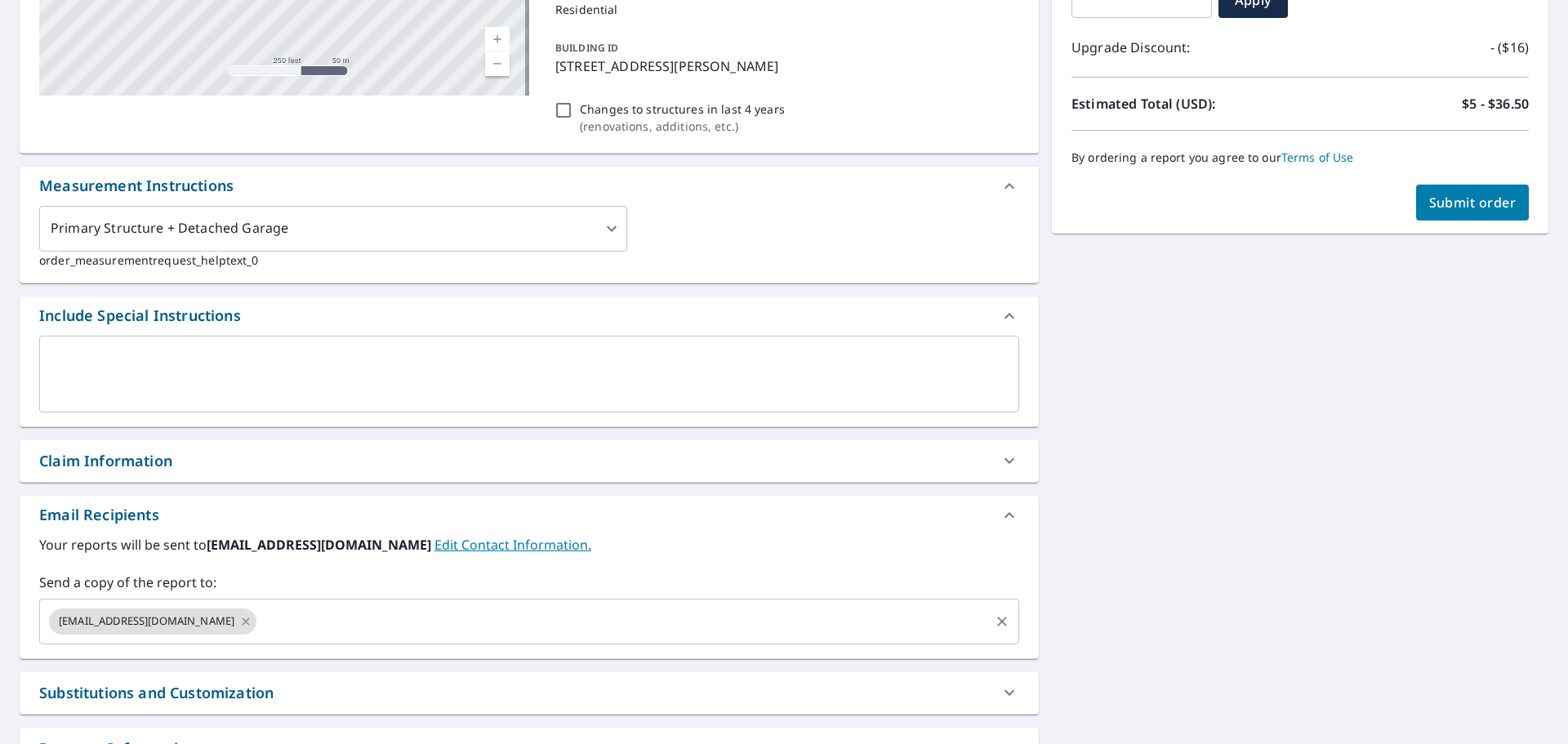
click at [259, 623] on input "text" at bounding box center [623, 621] width 728 height 31
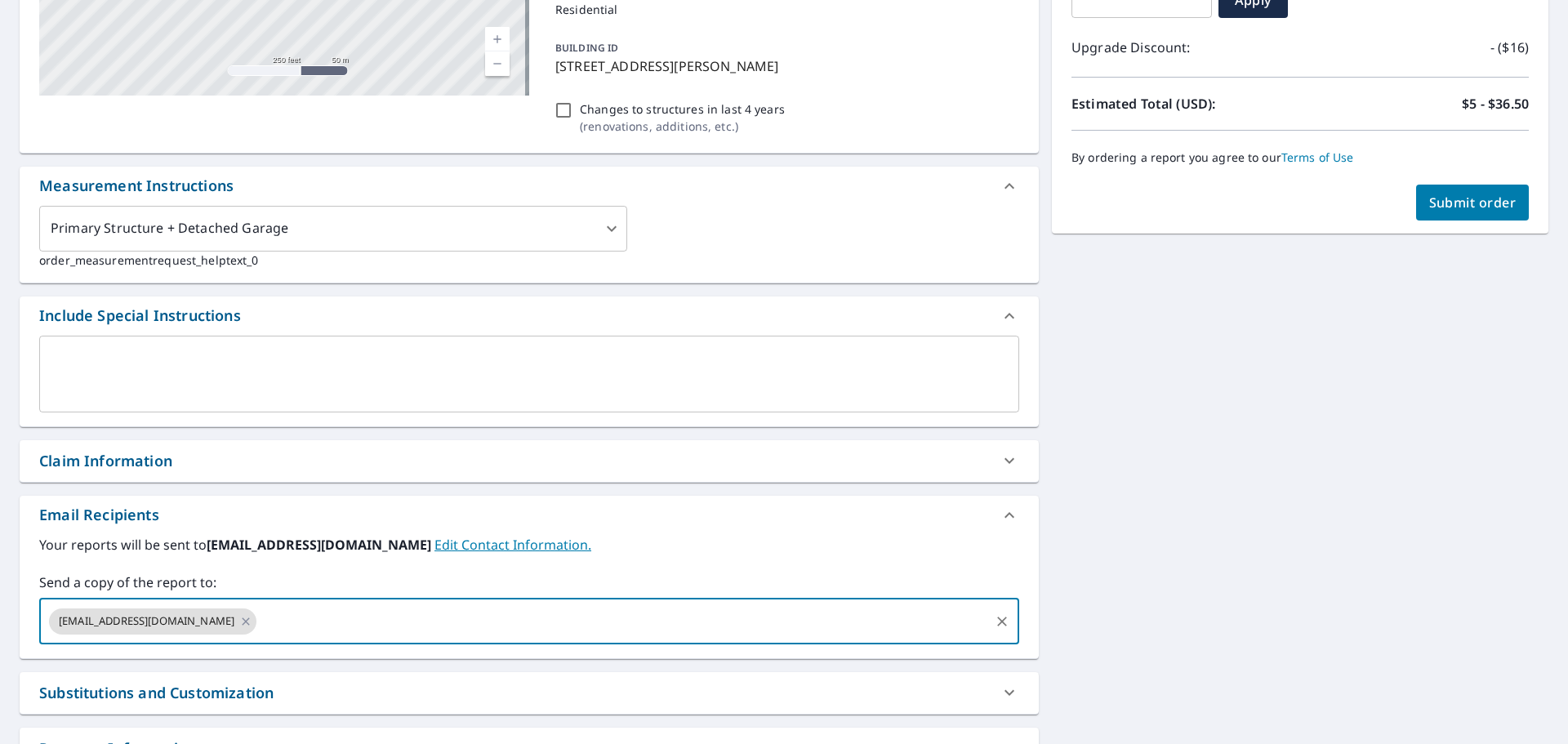
paste input "[EMAIL_ADDRESS][DOMAIN_NAME]"
type input "[EMAIL_ADDRESS][DOMAIN_NAME]"
checkbox input "true"
click at [471, 626] on input "text" at bounding box center [729, 621] width 516 height 31
paste input "[PERSON_NAME][EMAIL_ADDRESS][DOMAIN_NAME]"
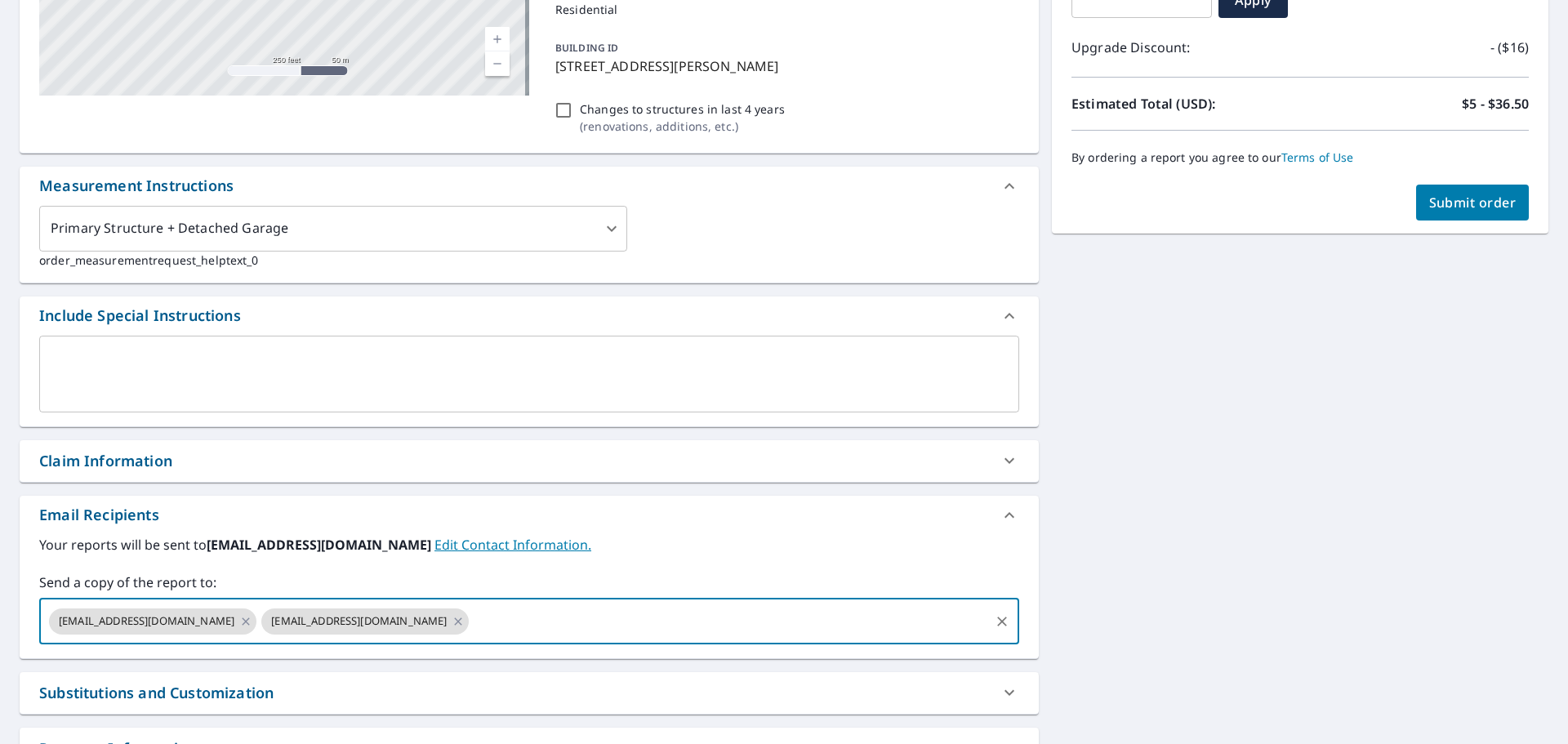
type input "[PERSON_NAME][EMAIL_ADDRESS][DOMAIN_NAME]"
checkbox input "true"
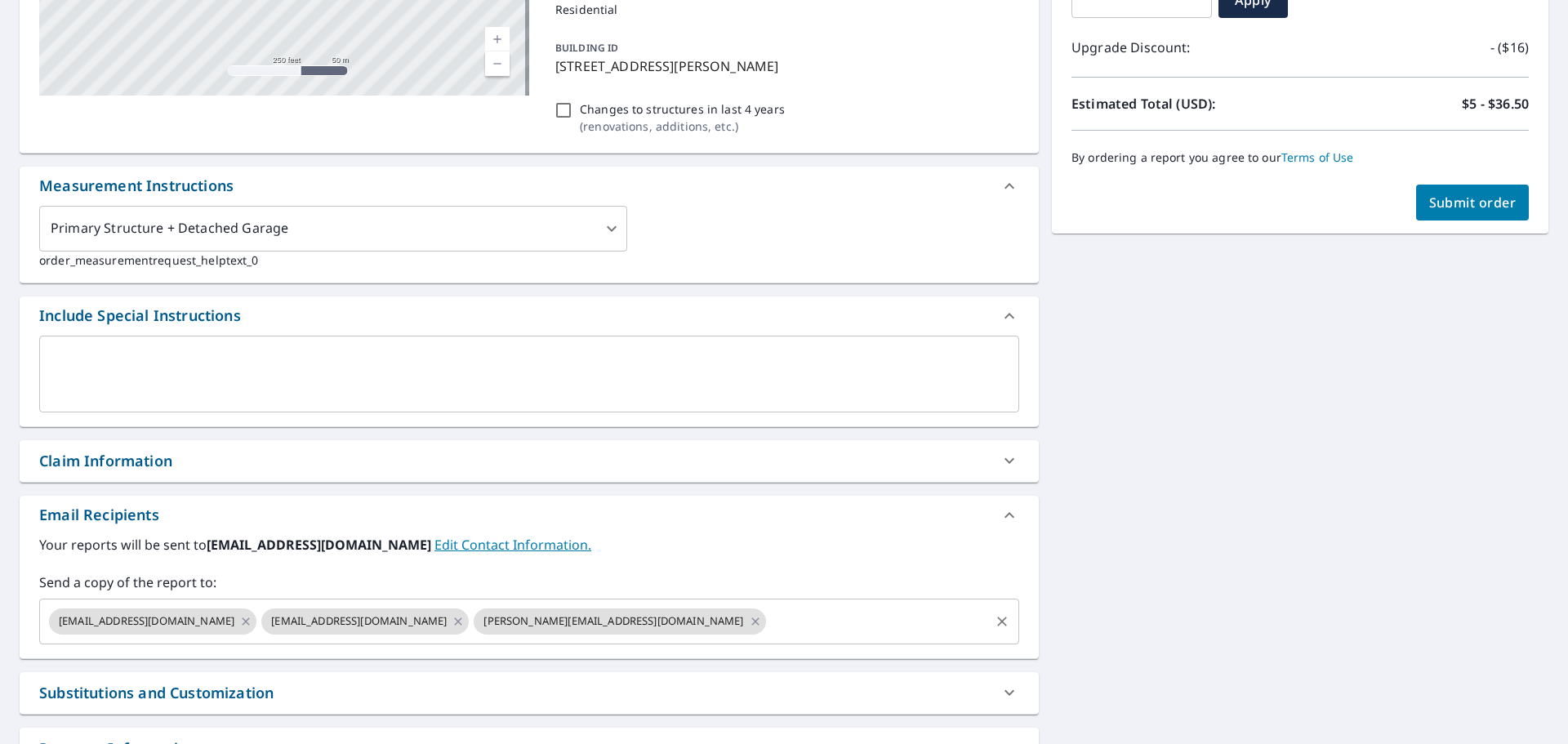
click at [768, 631] on input "text" at bounding box center [877, 621] width 219 height 31
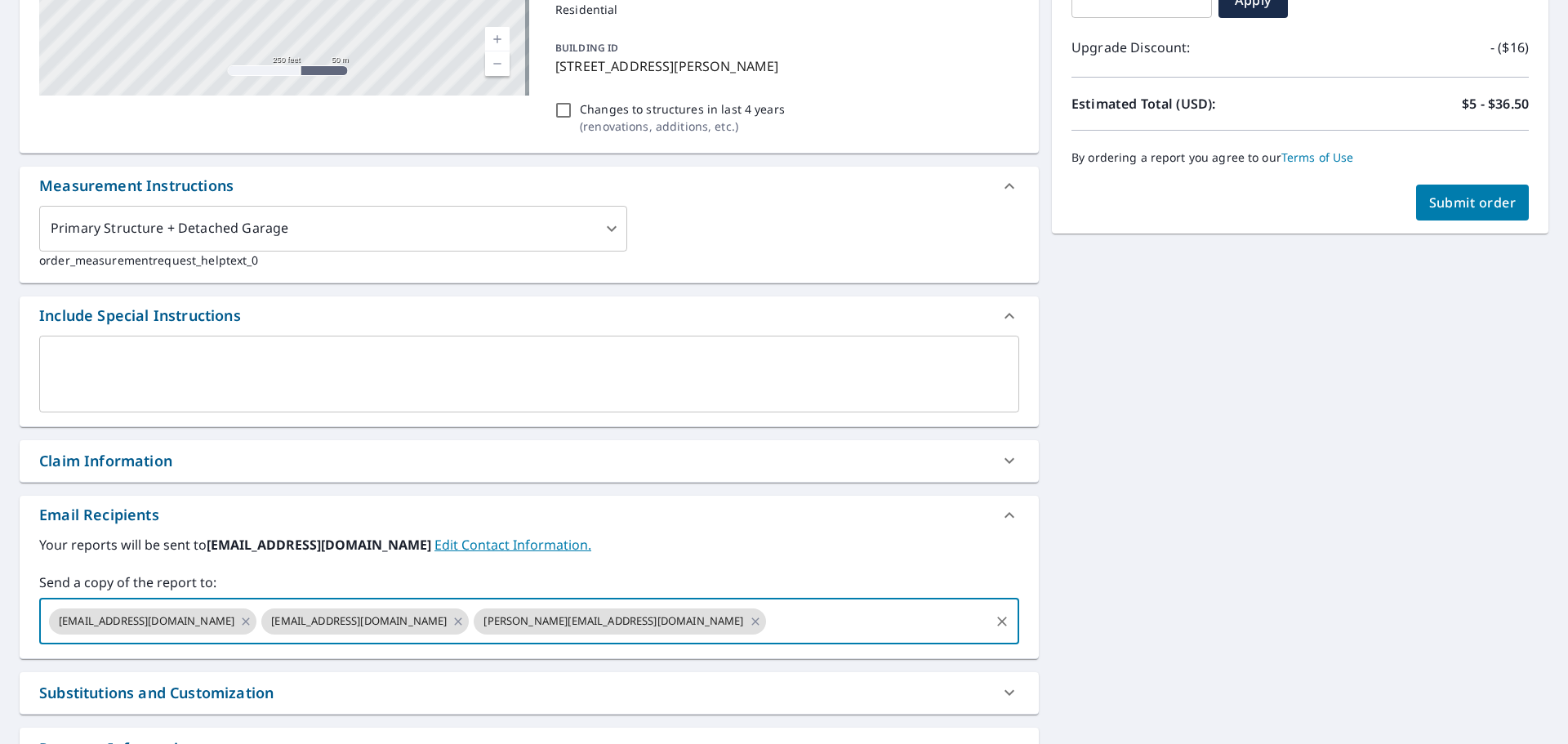
paste input "[EMAIL_ADDRESS][DOMAIN_NAME]"
type input "[EMAIL_ADDRESS][DOMAIN_NAME]"
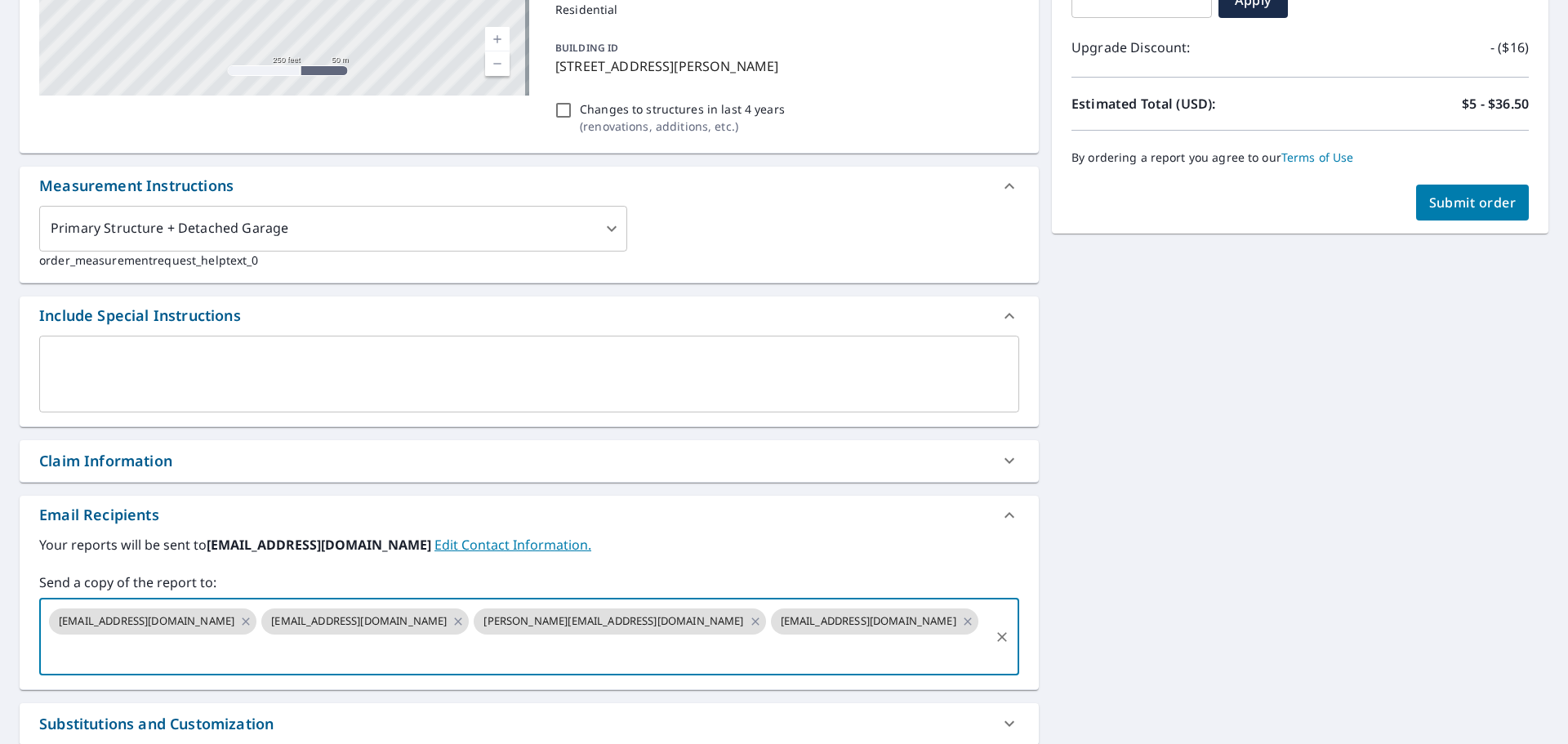
click at [1440, 210] on span "Submit order" at bounding box center [1473, 202] width 88 height 18
checkbox input "true"
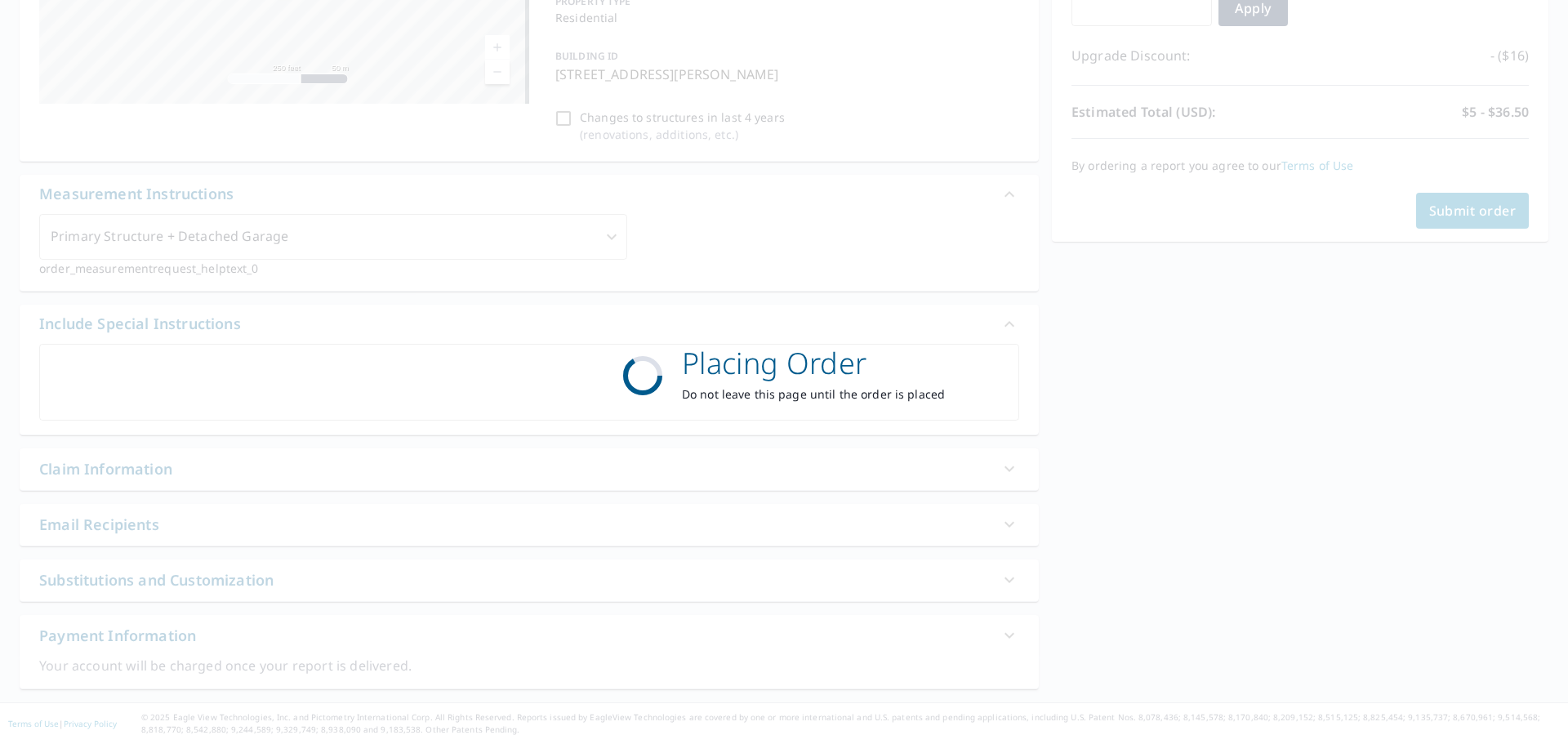
scroll to position [0, 0]
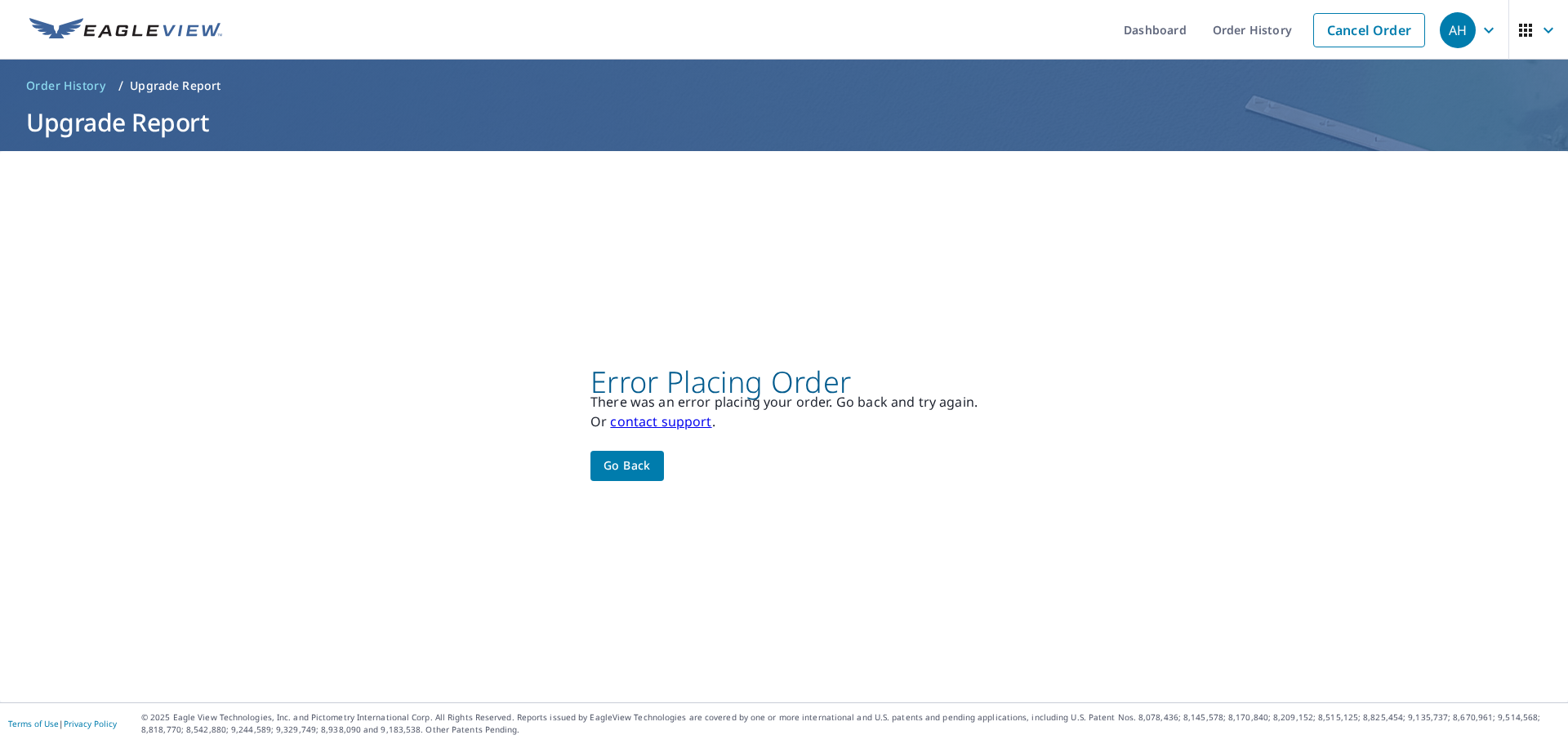
click at [668, 424] on link "contact support" at bounding box center [660, 421] width 101 height 18
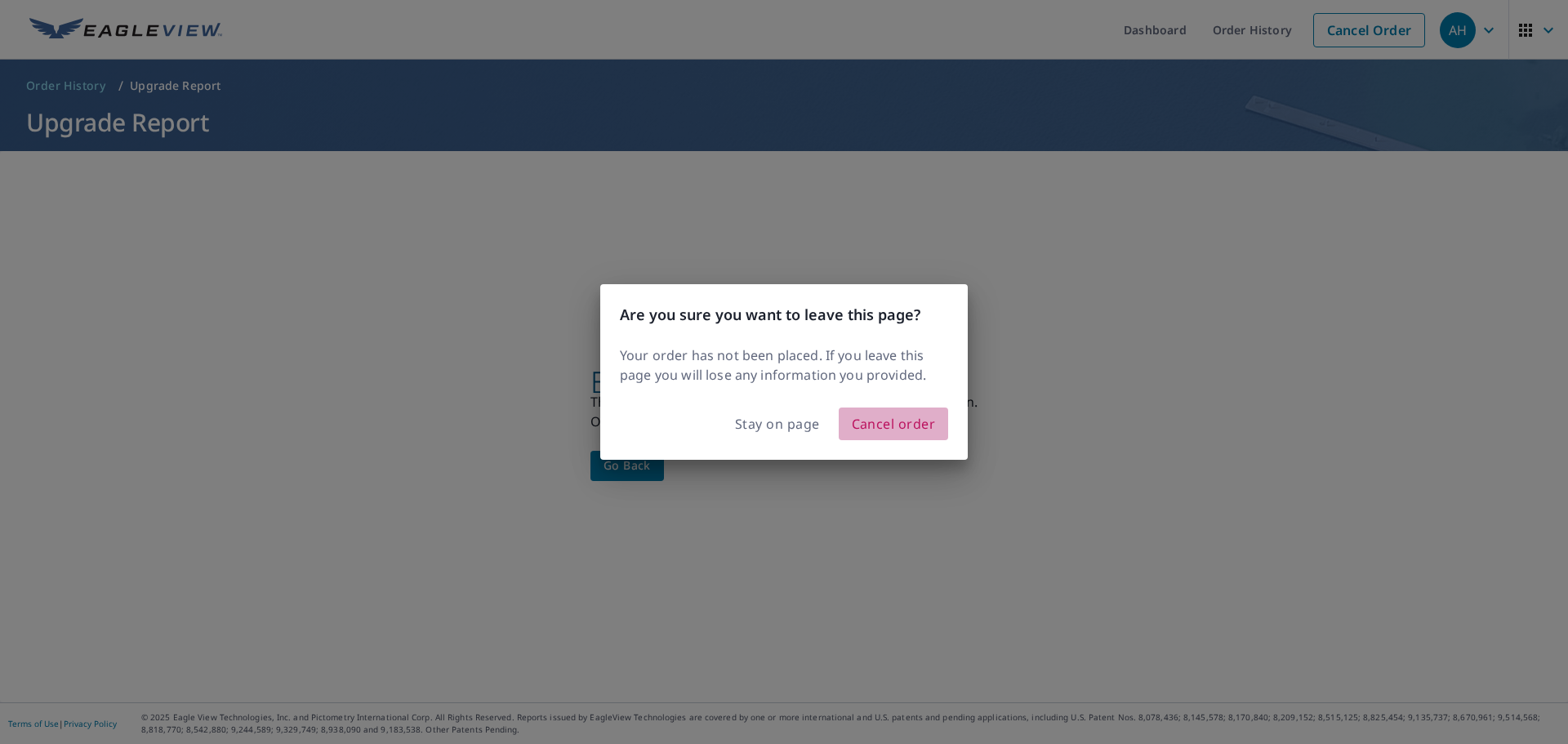
click at [900, 420] on span "Cancel order" at bounding box center [894, 424] width 84 height 23
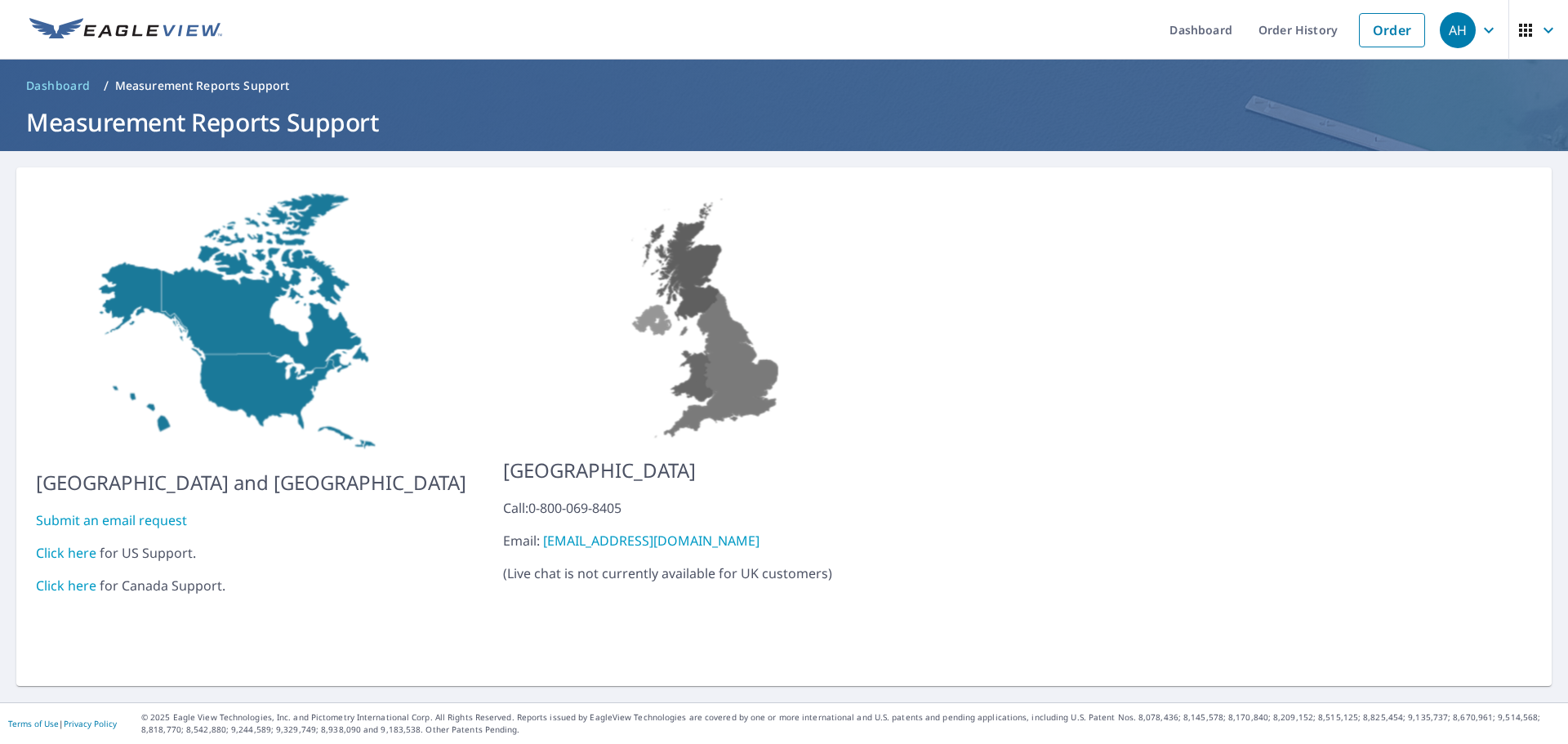
click at [74, 544] on link "Click here" at bounding box center [66, 552] width 61 height 18
click at [1373, 30] on link "Order" at bounding box center [1392, 30] width 66 height 34
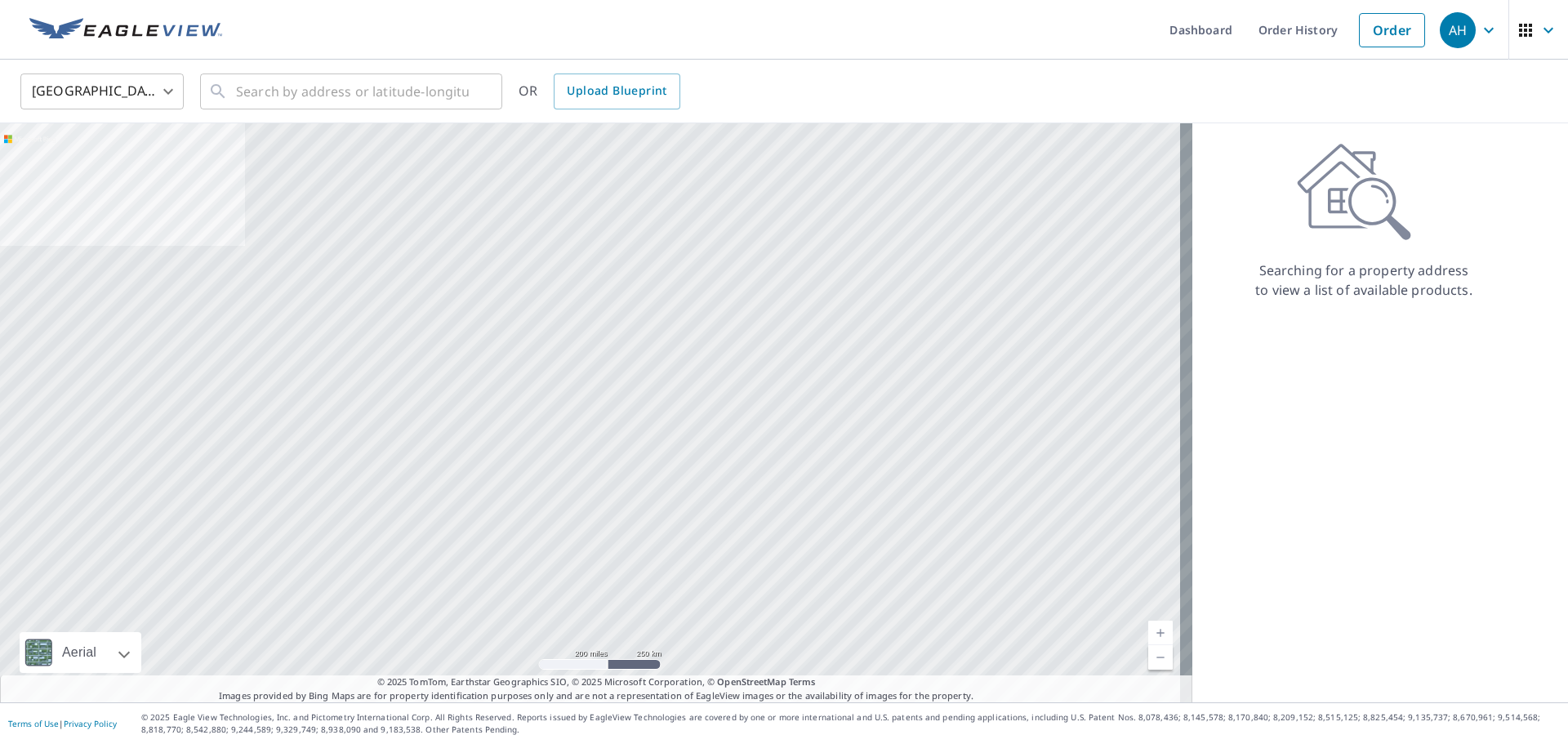
click at [1448, 31] on div "AH" at bounding box center [1457, 30] width 36 height 36
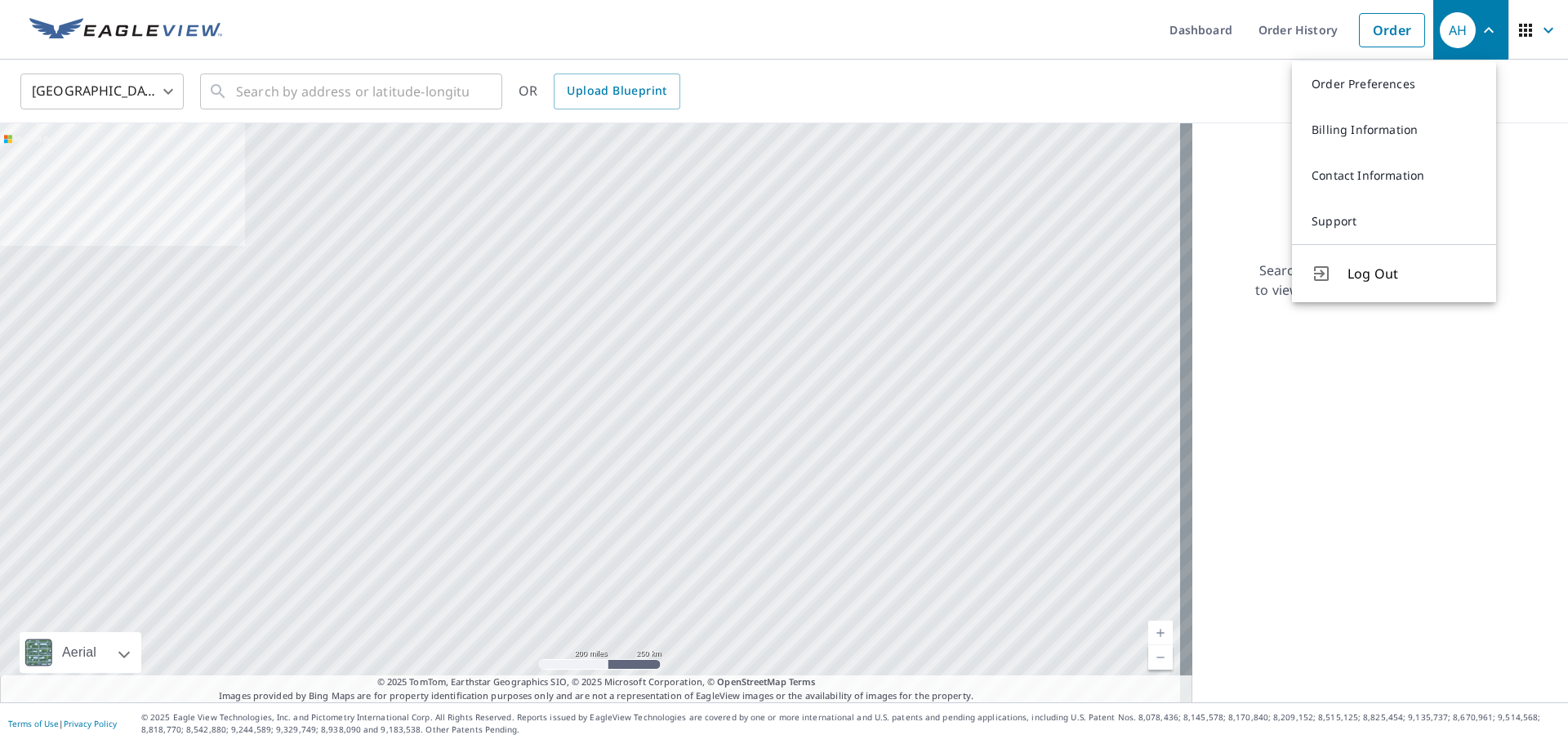
click at [1379, 411] on div "Searching for a property address to view a list of available products." at bounding box center [1364, 413] width 343 height 579
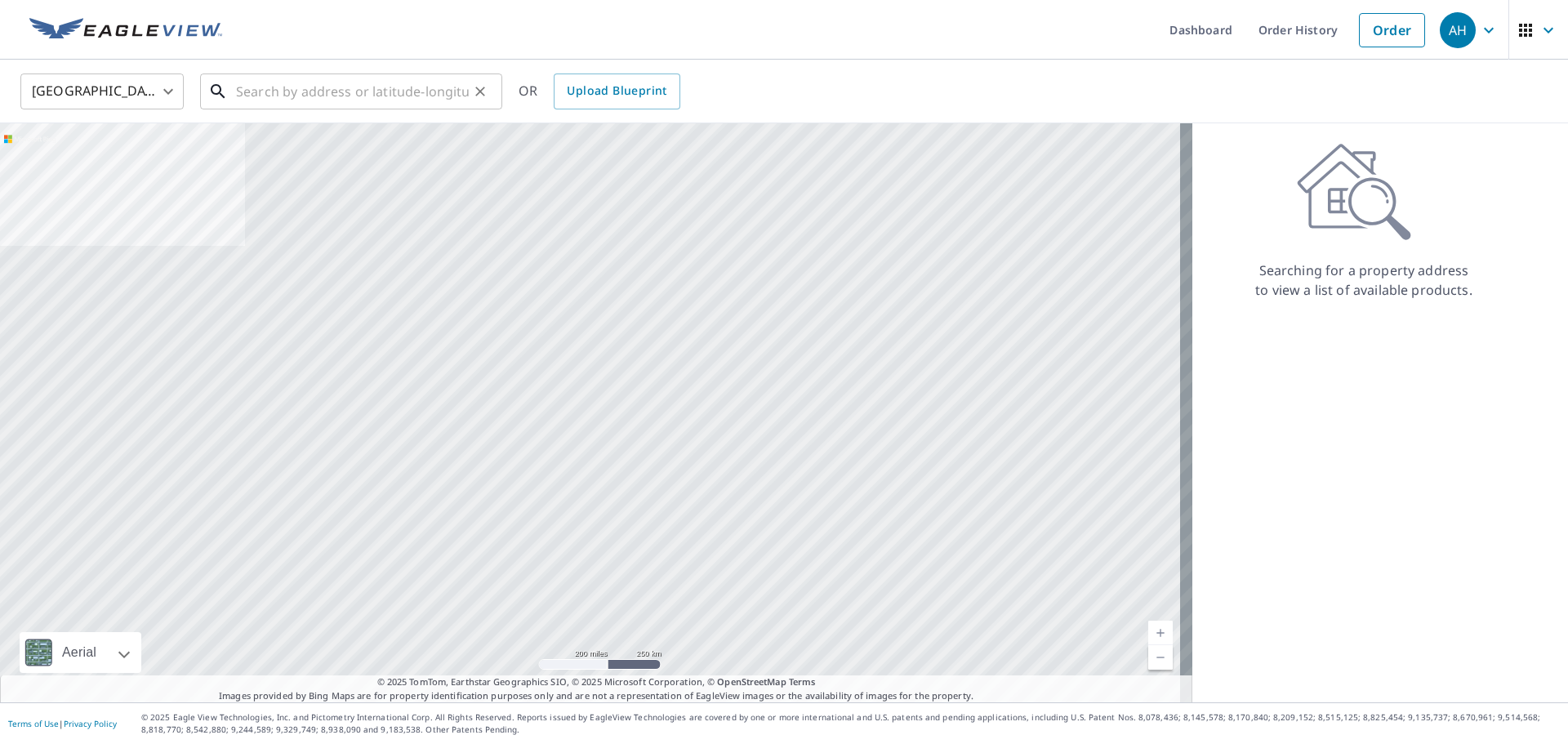
click at [304, 95] on input "text" at bounding box center [353, 91] width 233 height 46
click at [318, 99] on input "text" at bounding box center [353, 91] width 233 height 46
paste input "[STREET_ADDRESS][PERSON_NAME]"
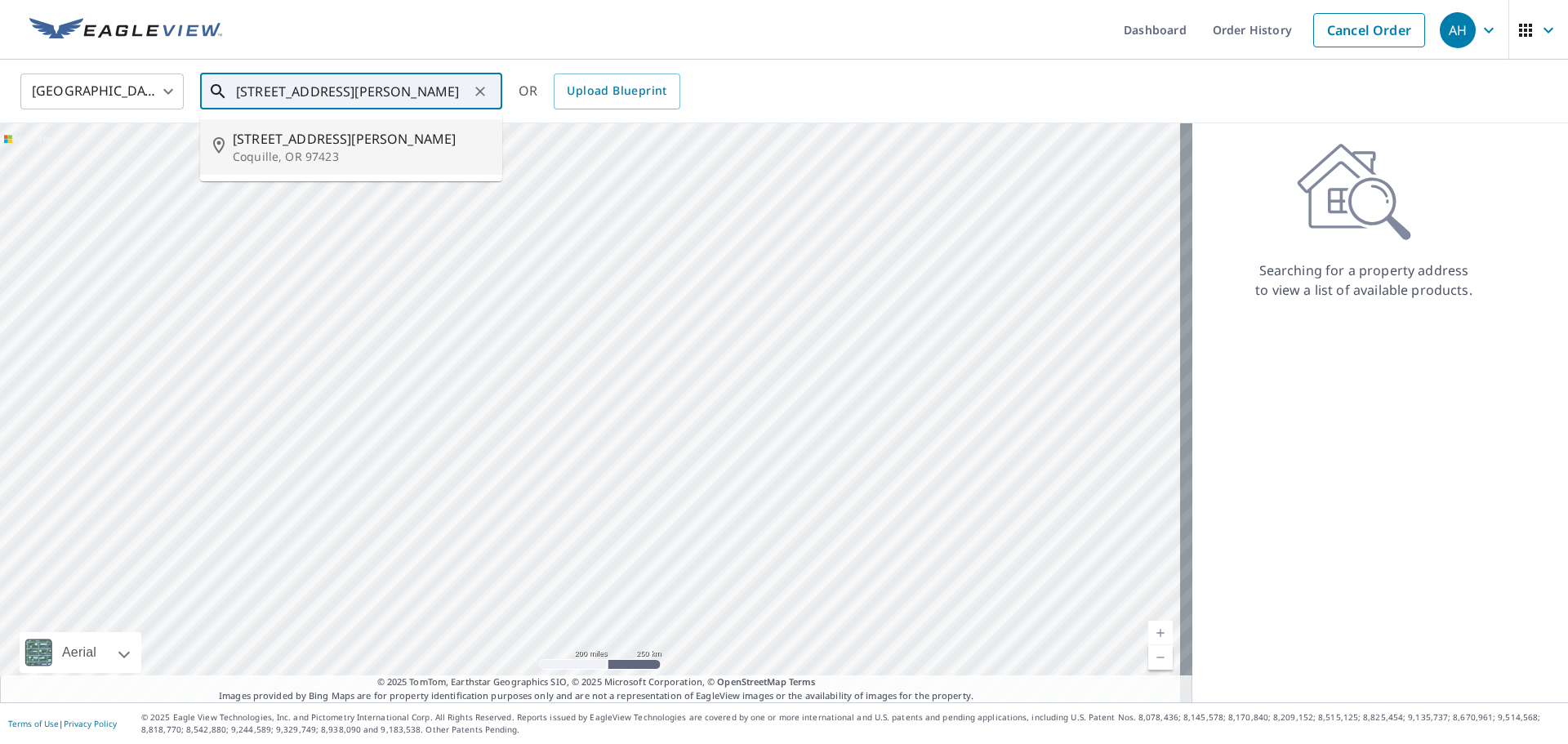
click at [353, 144] on span "[STREET_ADDRESS][PERSON_NAME]" at bounding box center [360, 139] width 256 height 20
type input "[STREET_ADDRESS][PERSON_NAME]"
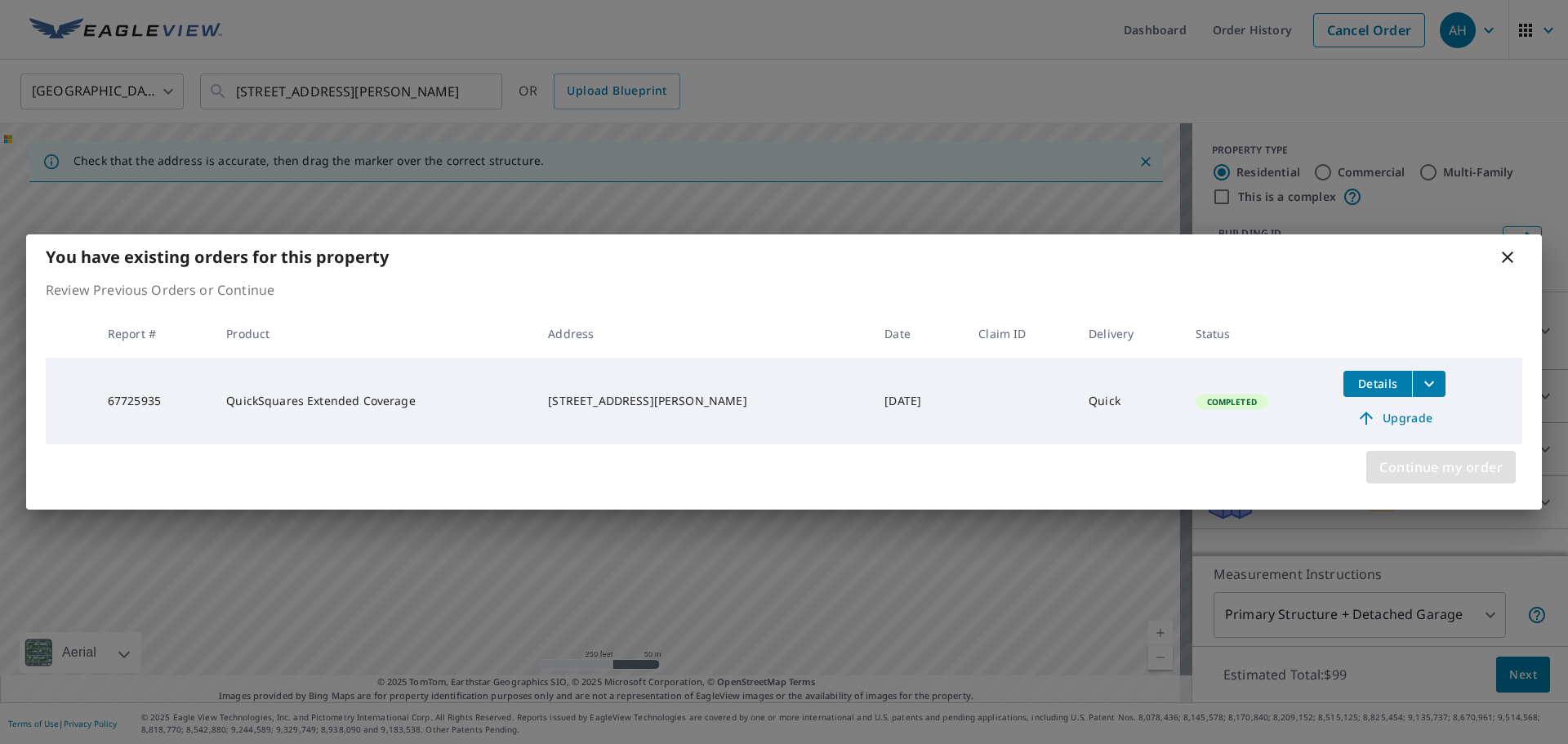
click at [1427, 468] on span "Continue my order" at bounding box center [1441, 467] width 123 height 23
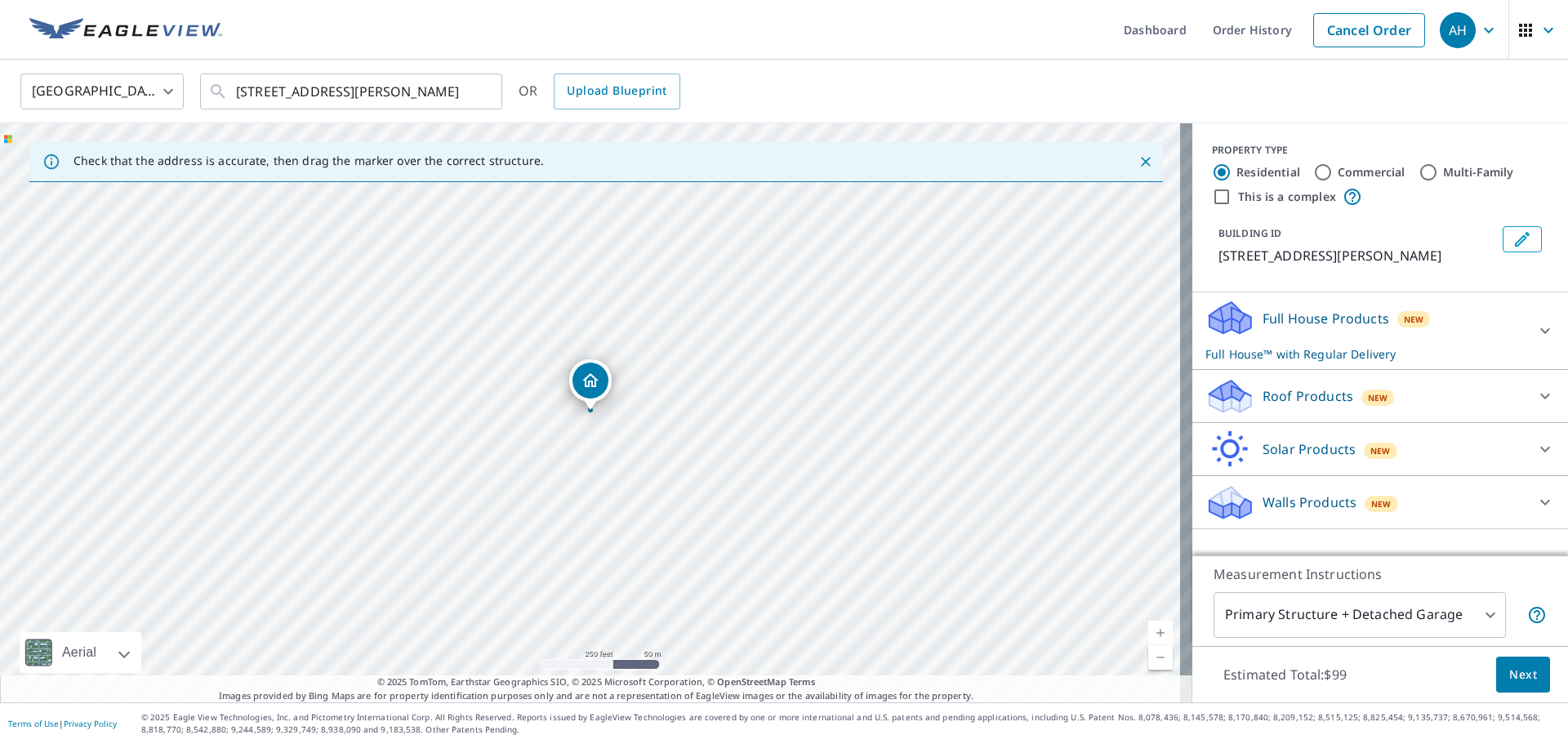
click at [1440, 411] on div "Roof Products New" at bounding box center [1366, 396] width 320 height 38
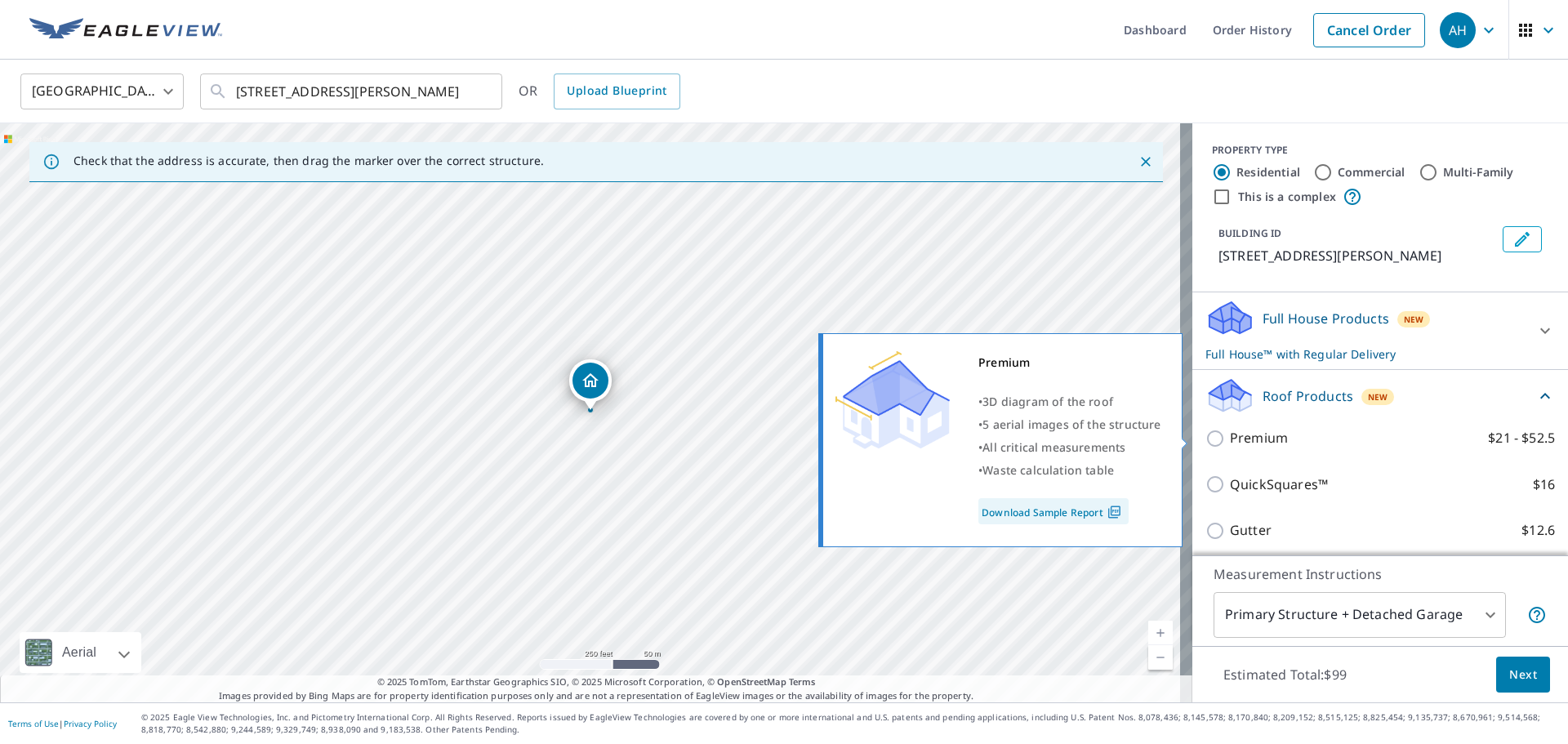
click at [1342, 446] on label "Premium $21 - $52.5" at bounding box center [1392, 439] width 325 height 20
click at [1230, 446] on input "Premium $21 - $52.5" at bounding box center [1218, 439] width 24 height 20
checkbox input "true"
checkbox input "false"
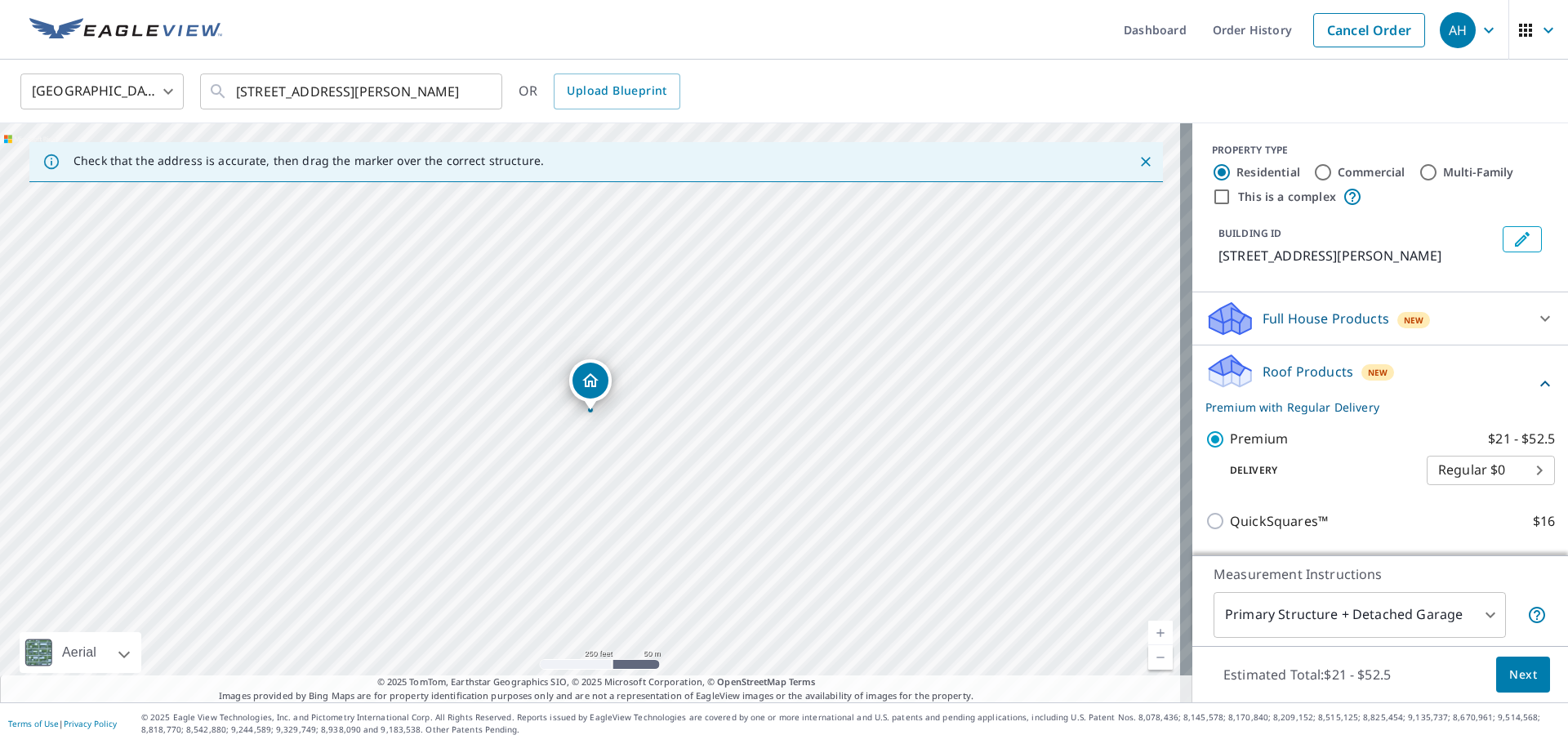
click at [1467, 468] on body "AH AH Dashboard Order History Cancel Order AH [GEOGRAPHIC_DATA] [GEOGRAPHIC_DAT…" at bounding box center [784, 372] width 1568 height 744
click at [1470, 534] on li "3 Hour $31.5" at bounding box center [1467, 530] width 128 height 30
type input "7"
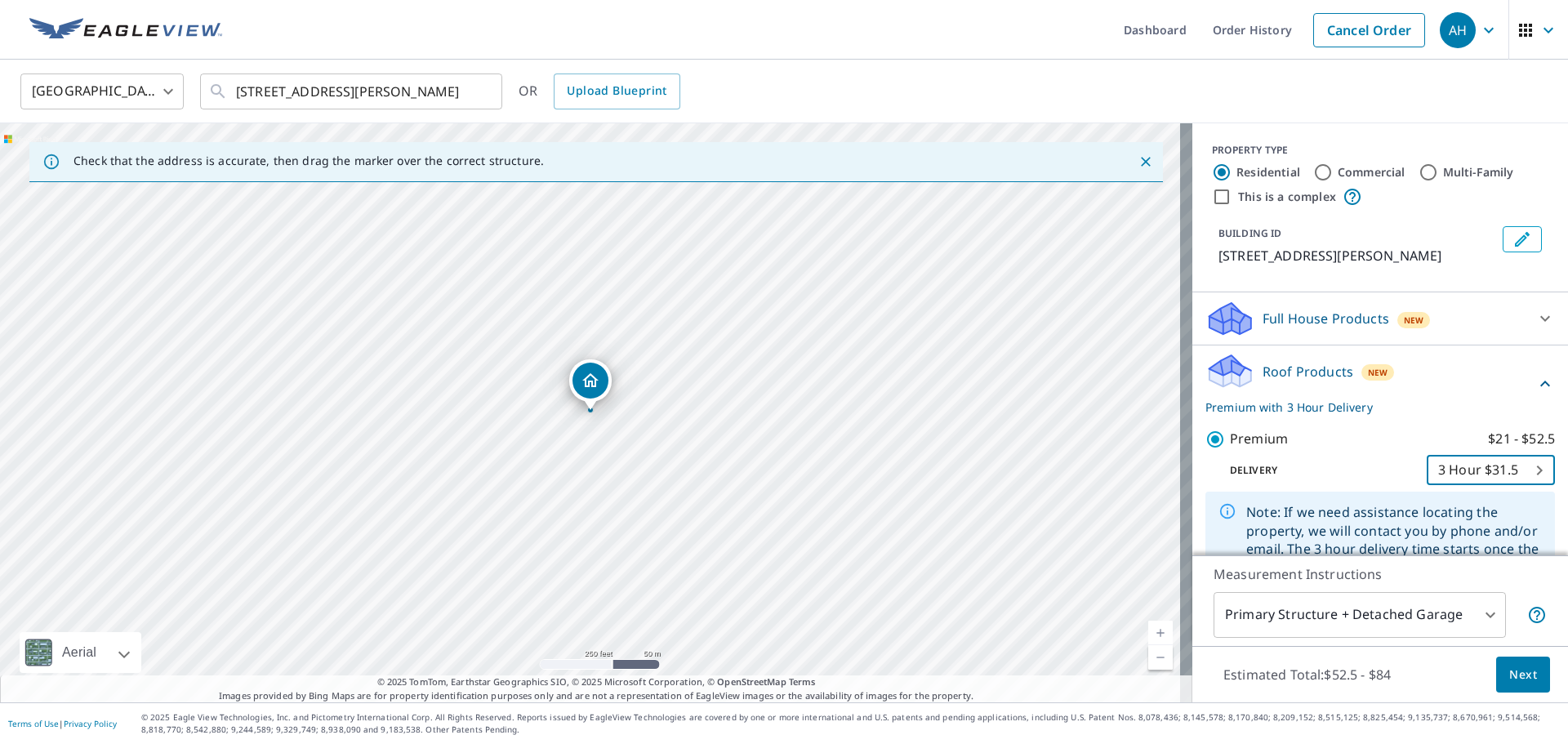
click at [1509, 669] on span "Next" at bounding box center [1523, 675] width 28 height 20
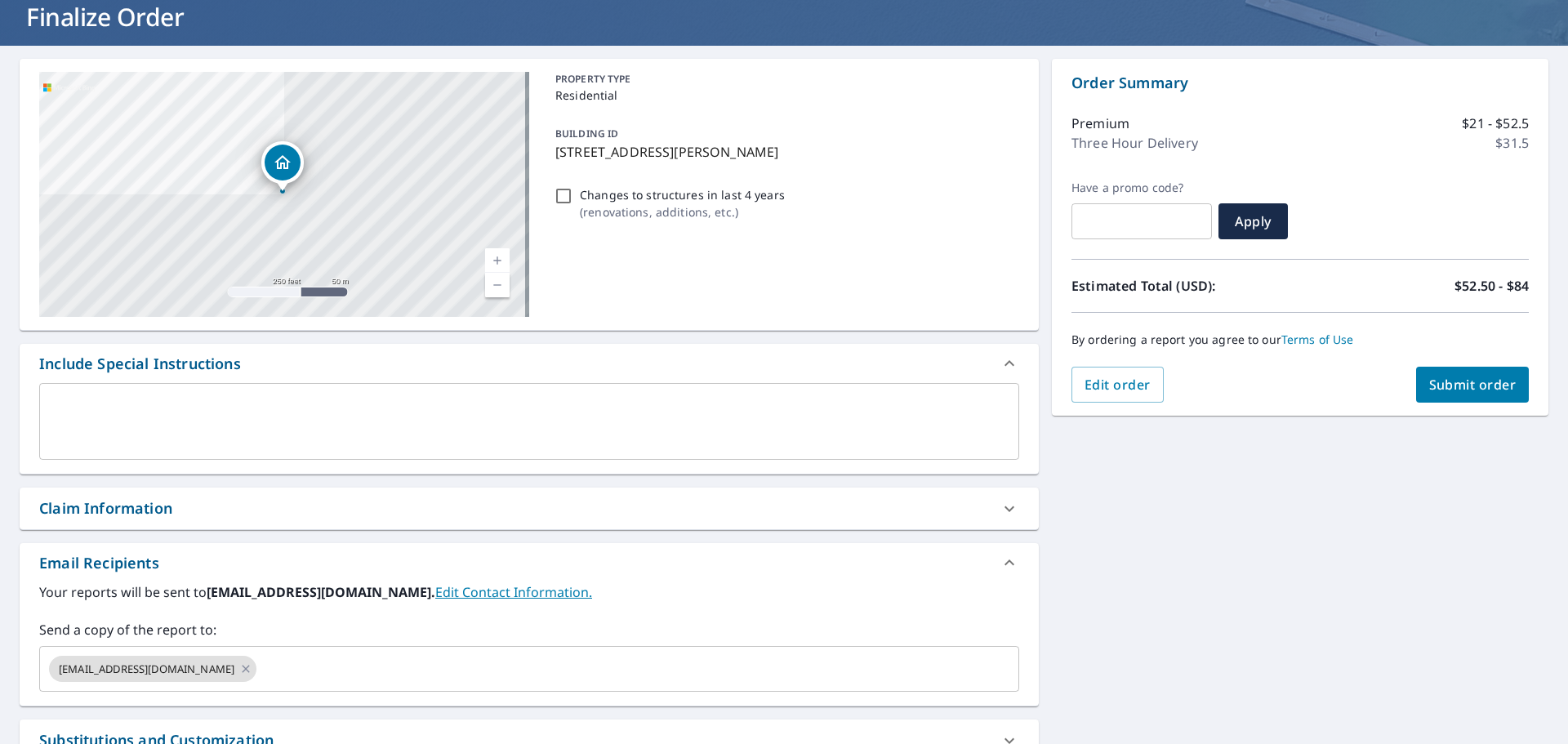
scroll to position [245, 0]
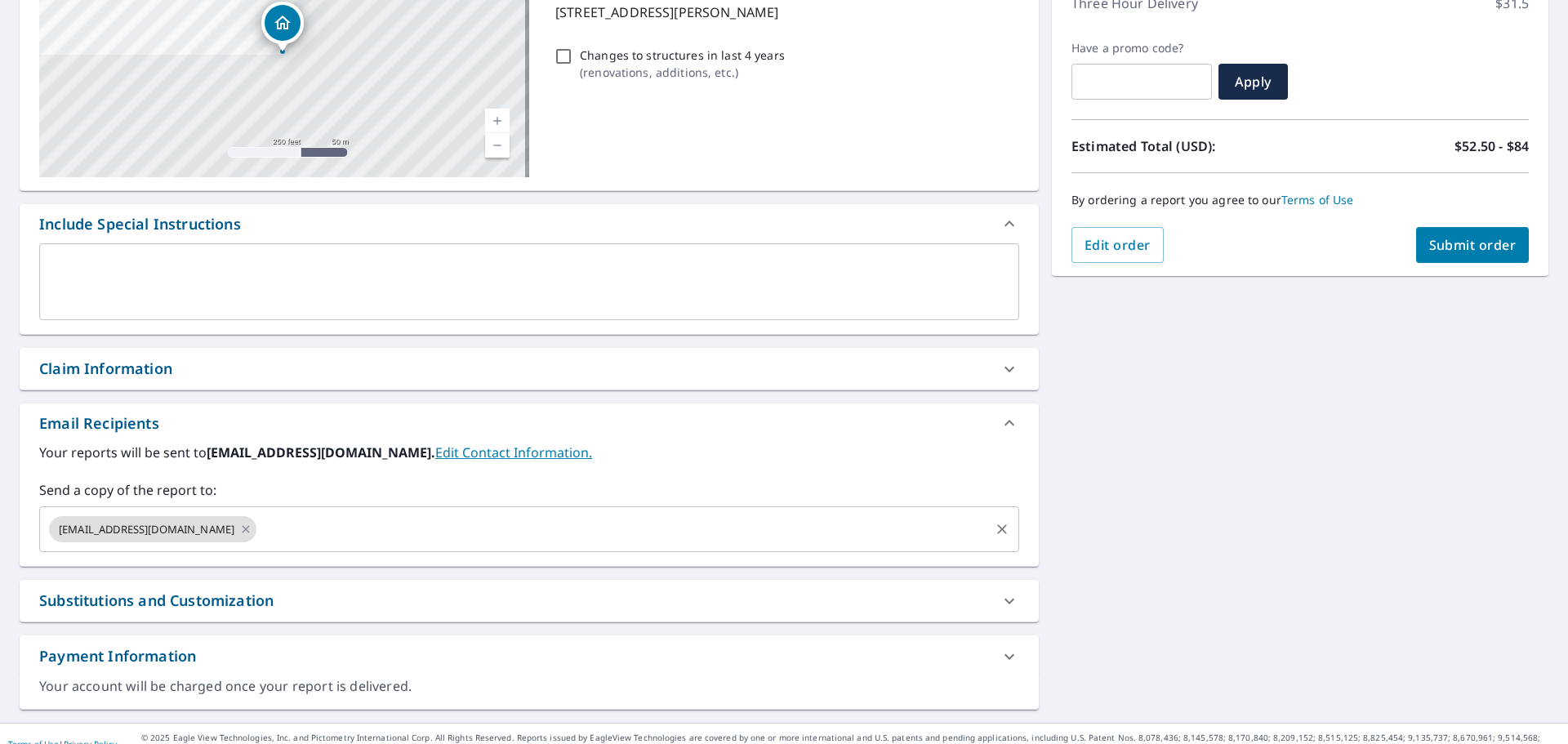
click at [309, 535] on input "text" at bounding box center [623, 529] width 728 height 31
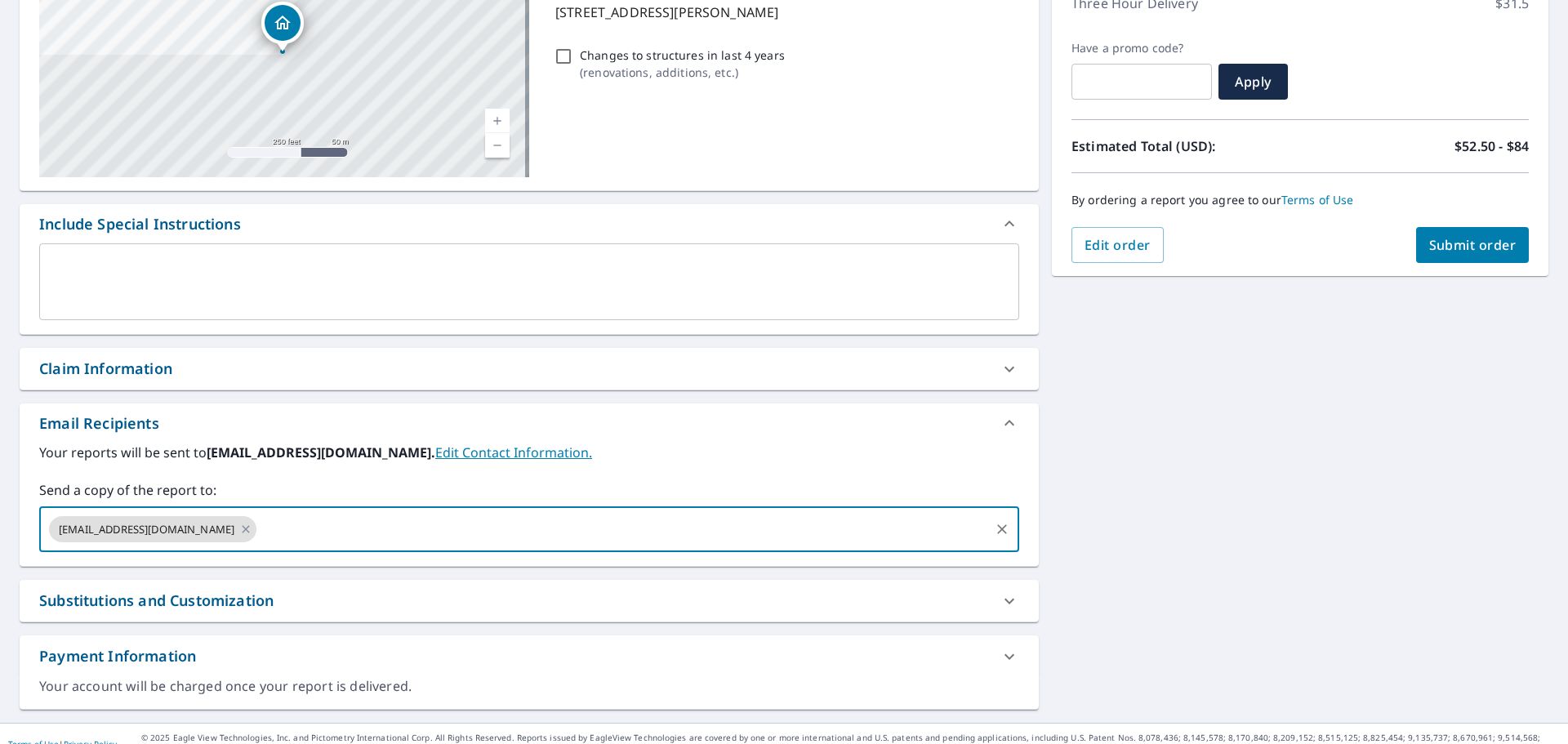
paste input "[EMAIL_ADDRESS][DOMAIN_NAME]"
type input "[EMAIL_ADDRESS][DOMAIN_NAME]"
checkbox input "true"
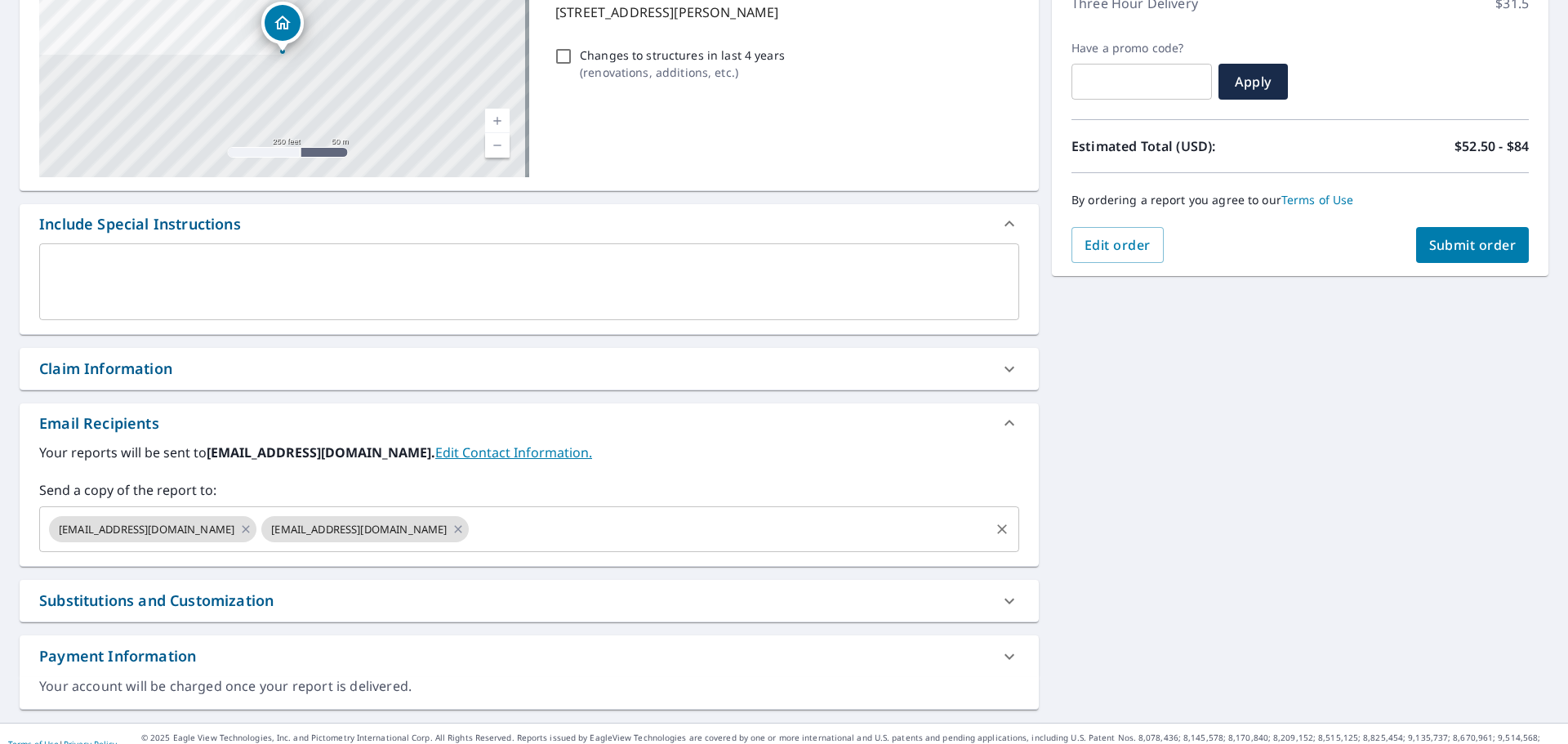
click at [471, 532] on input "text" at bounding box center [729, 529] width 516 height 31
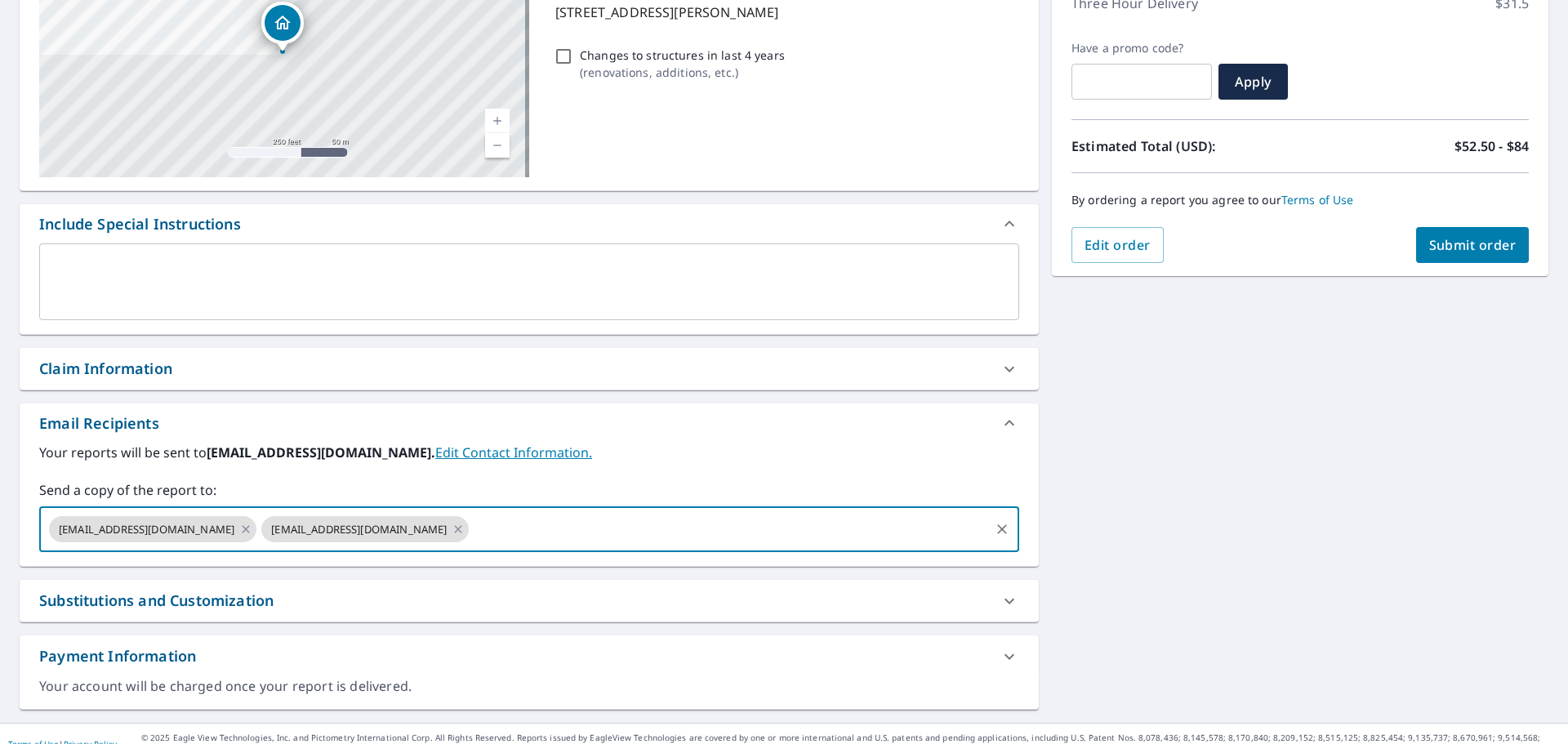
paste input "[PERSON_NAME][EMAIL_ADDRESS][DOMAIN_NAME]"
type input "[PERSON_NAME][EMAIL_ADDRESS][DOMAIN_NAME]"
checkbox input "true"
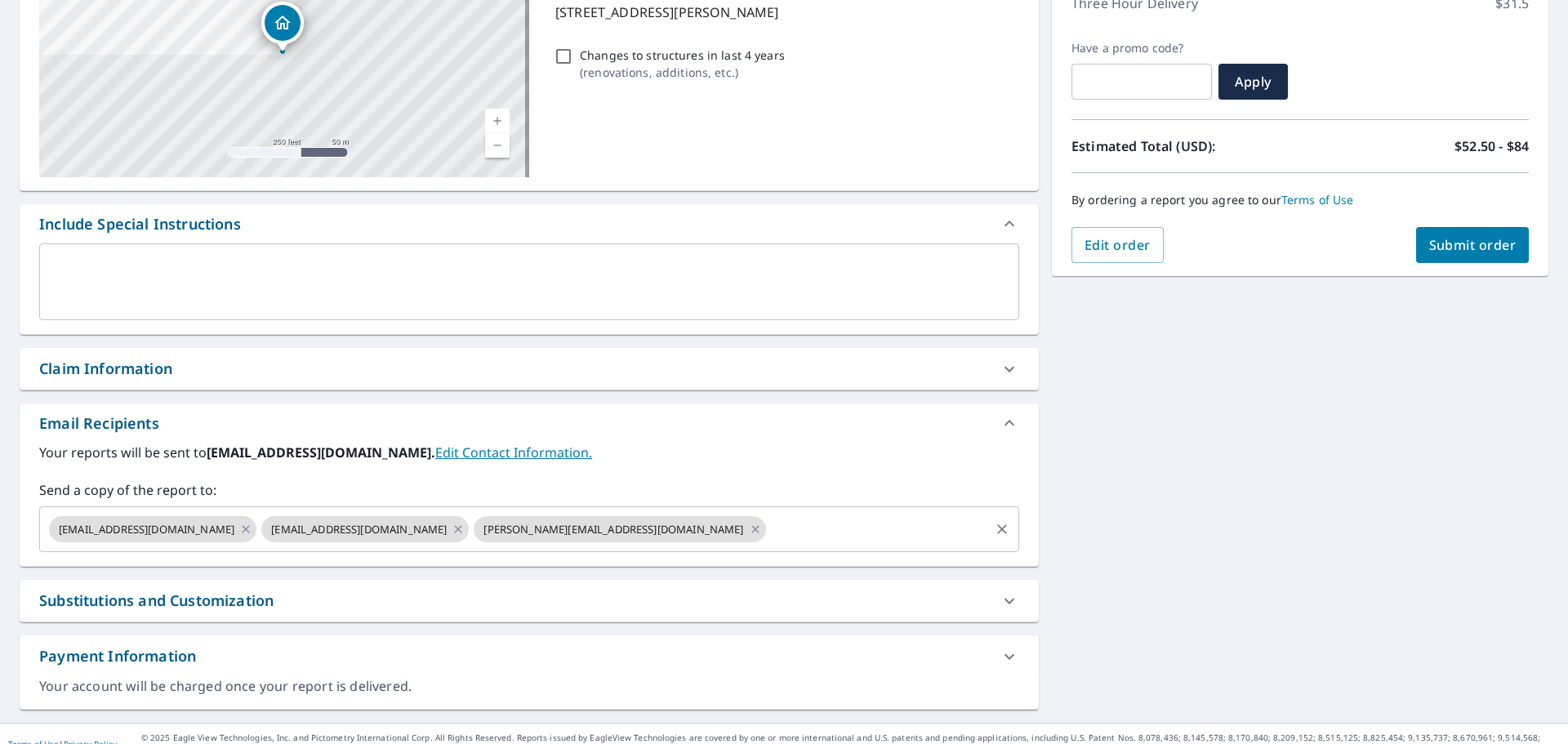
click at [768, 529] on input "text" at bounding box center [877, 529] width 219 height 31
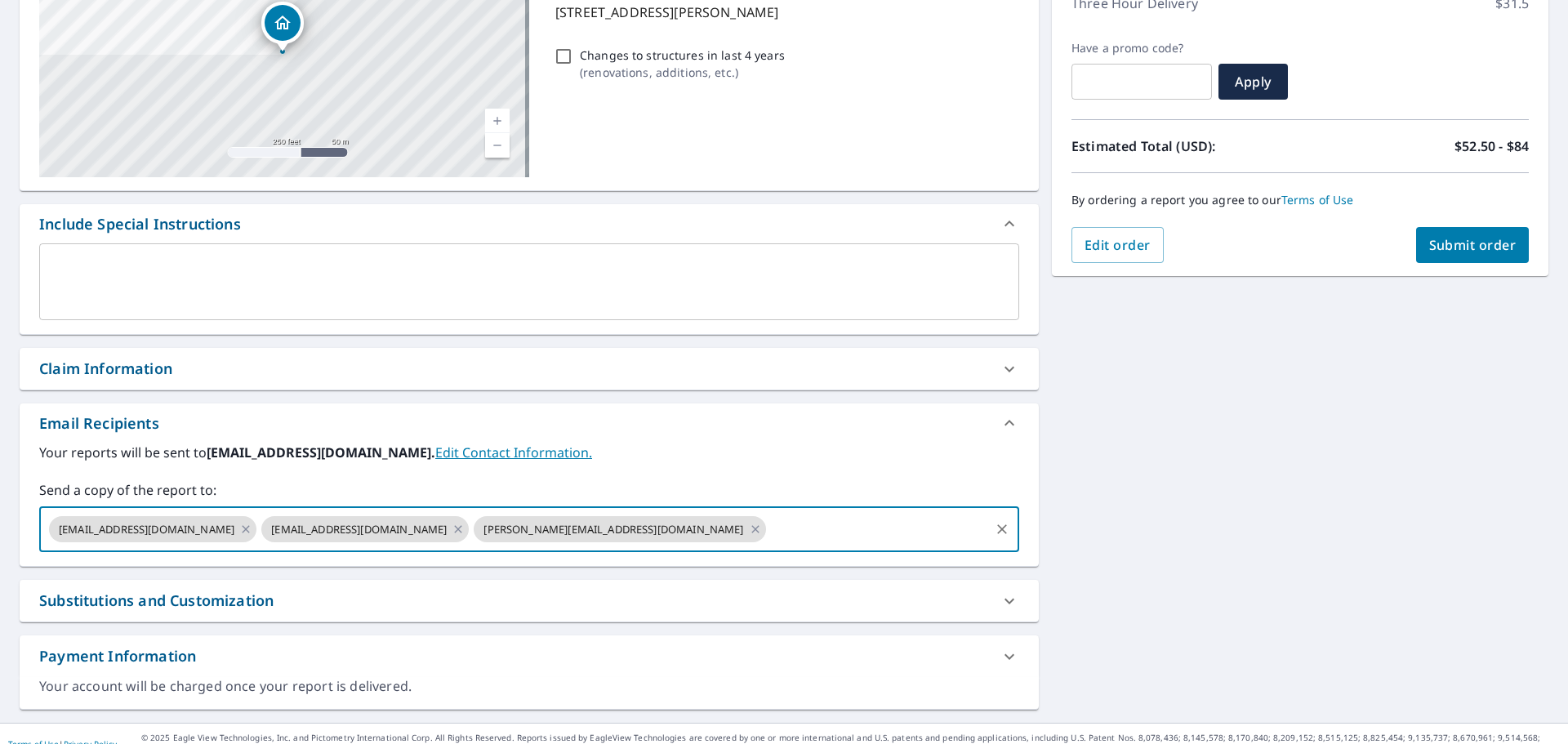
paste input "[EMAIL_ADDRESS][DOMAIN_NAME]"
type input "[EMAIL_ADDRESS][DOMAIN_NAME]"
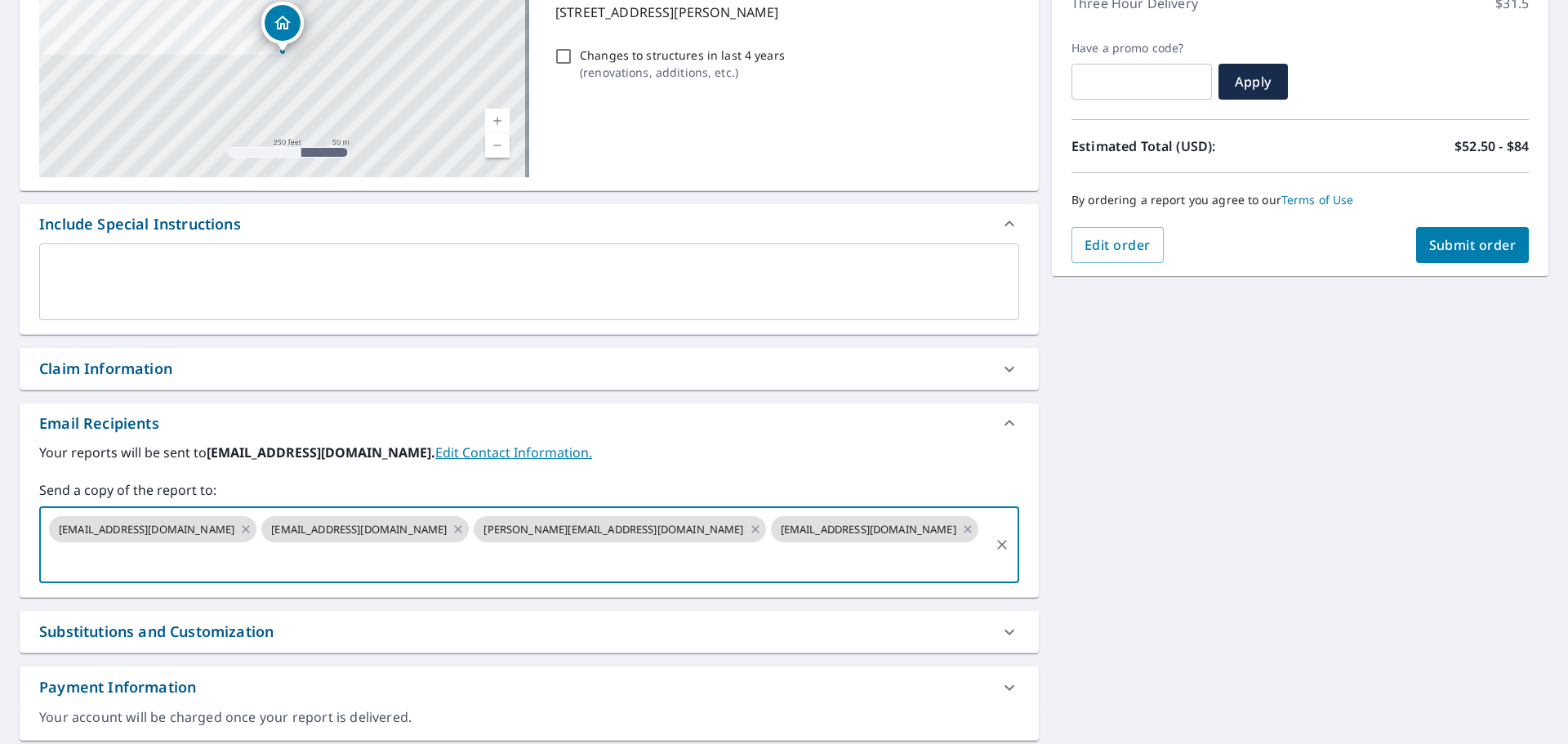
click at [1457, 258] on button "Submit order" at bounding box center [1473, 245] width 114 height 36
checkbox input "true"
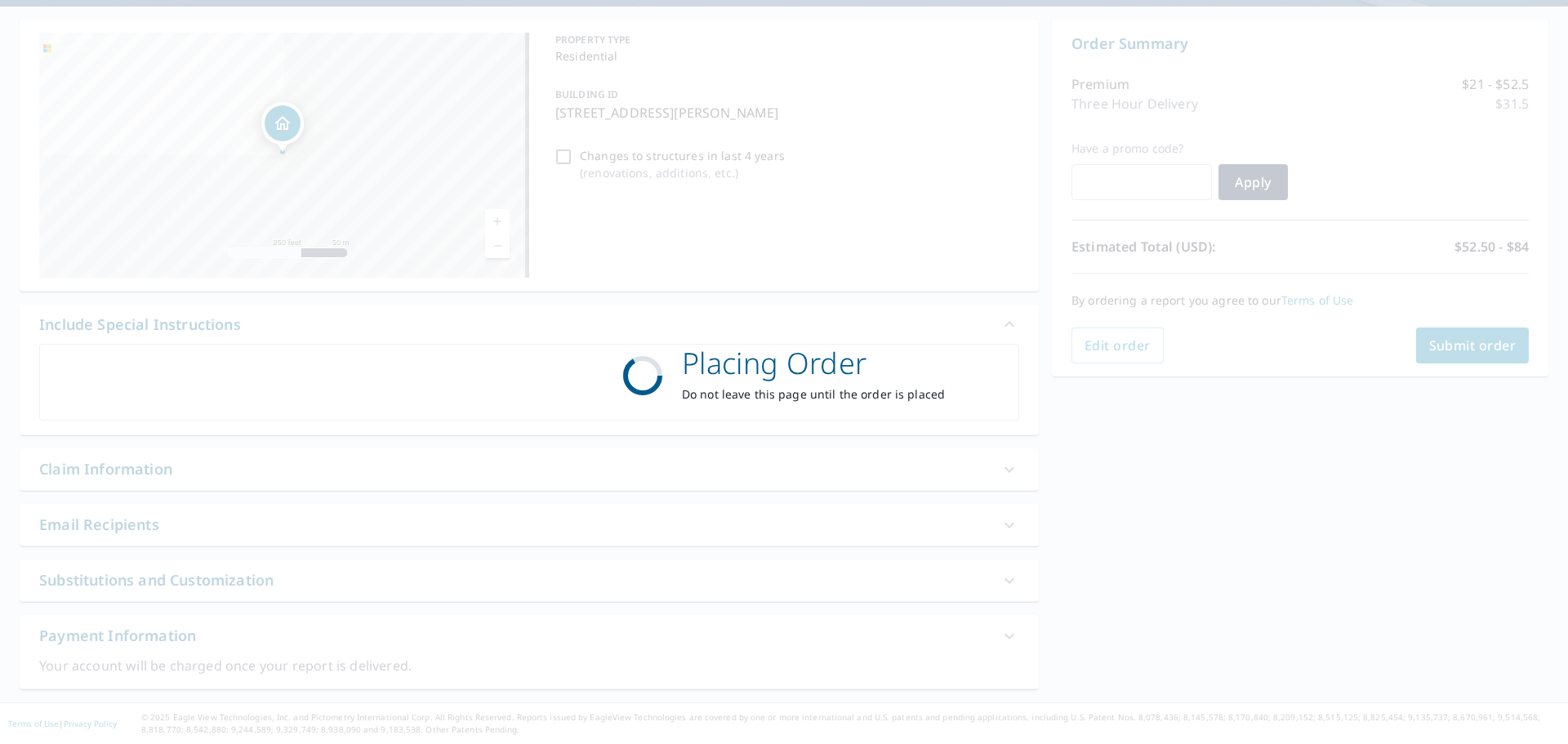
scroll to position [144, 0]
